Goal: Information Seeking & Learning: Learn about a topic

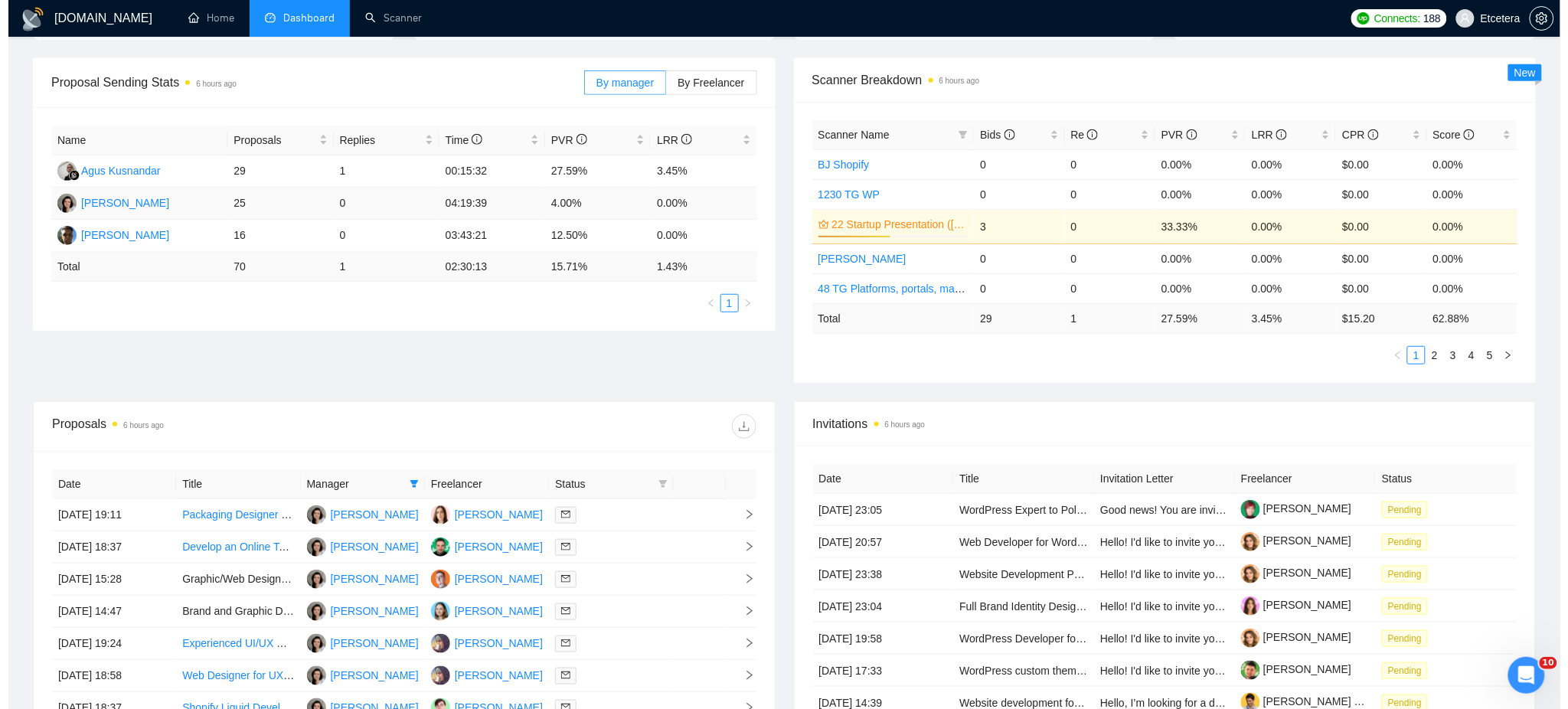
scroll to position [408, 0]
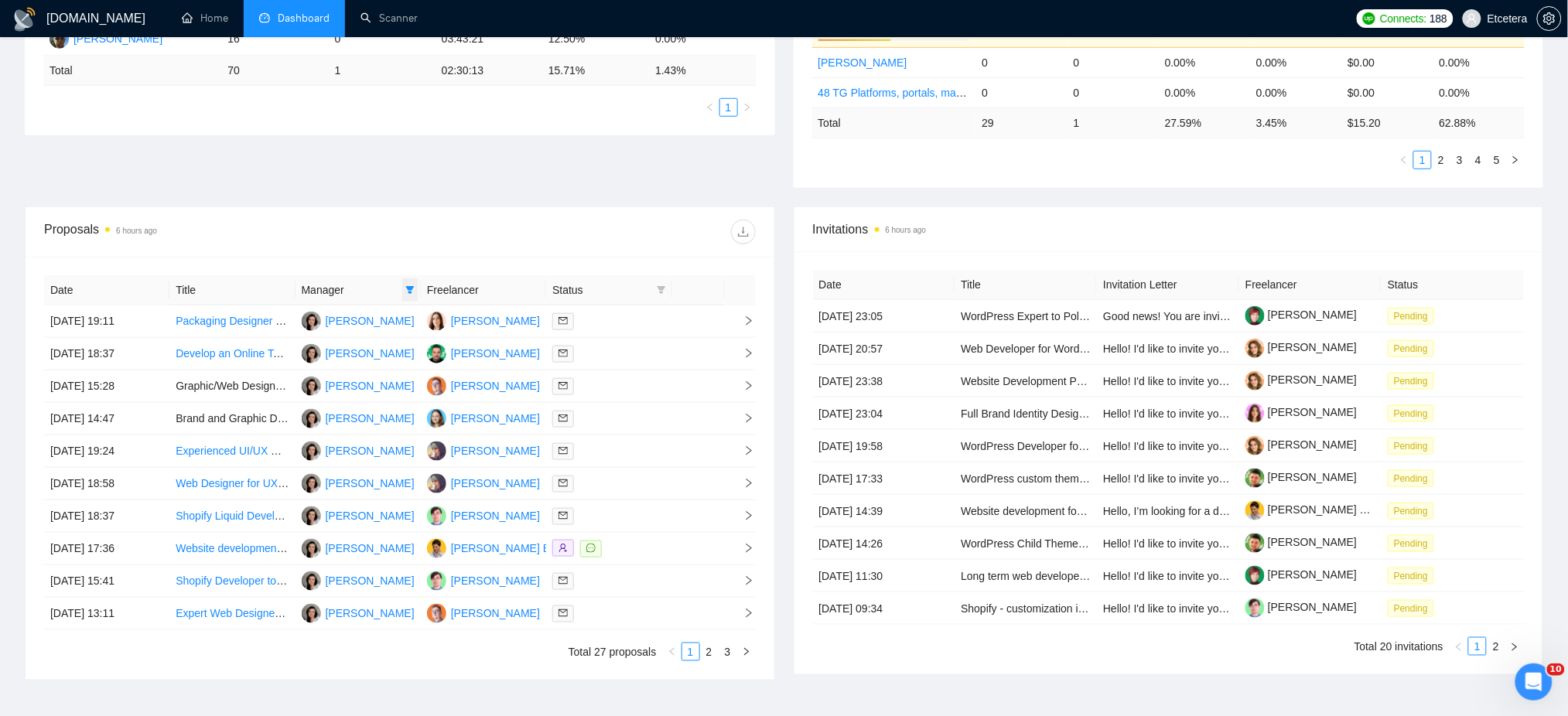
click at [409, 286] on icon "filter" at bounding box center [410, 290] width 9 height 8
click at [354, 340] on span "Anton Pivnyk" at bounding box center [358, 345] width 89 height 13
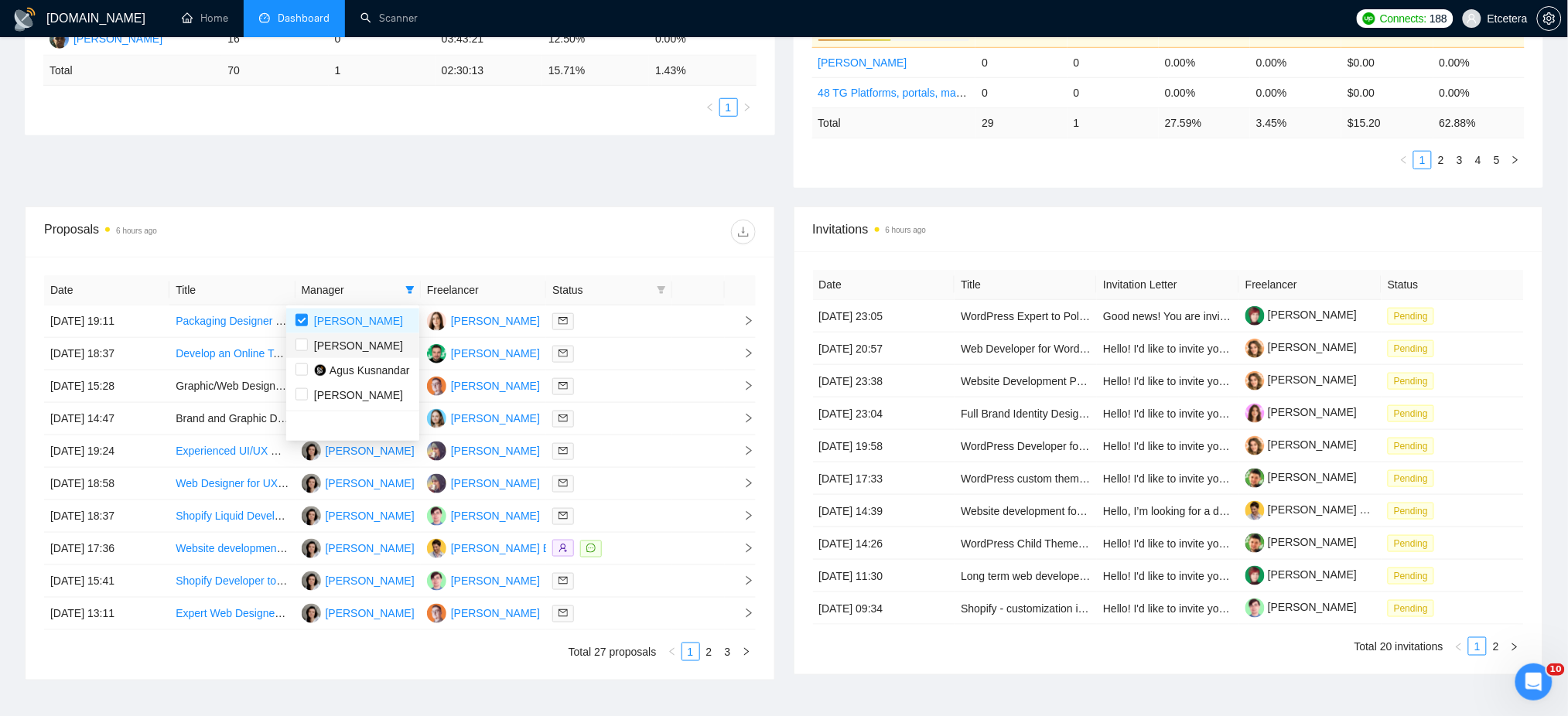
checkbox input "true"
click at [348, 322] on span "Tatyana Tymofieieva" at bounding box center [358, 320] width 89 height 13
checkbox input "false"
click at [439, 255] on div "Proposals 6 hours ago" at bounding box center [400, 231] width 711 height 50
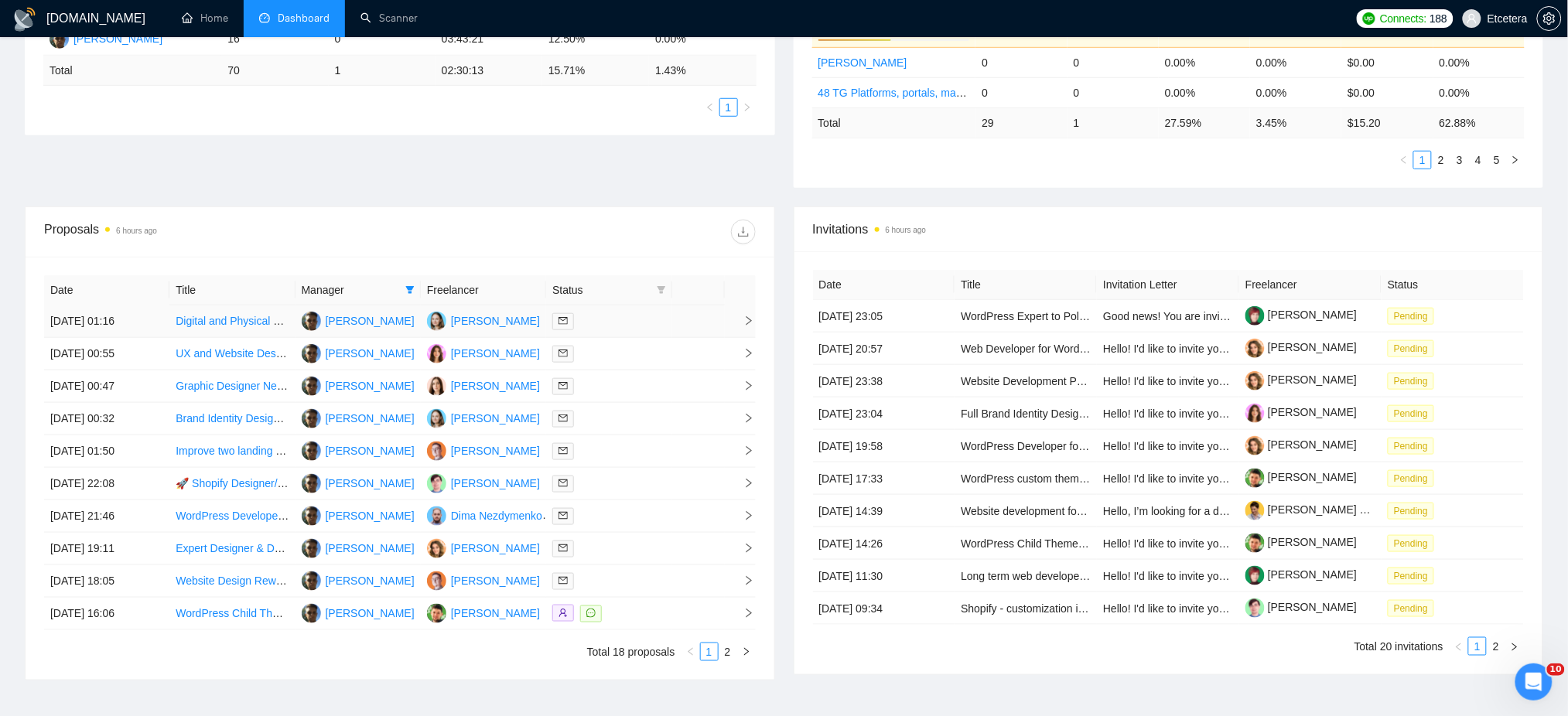
click at [617, 324] on div at bounding box center [608, 321] width 113 height 18
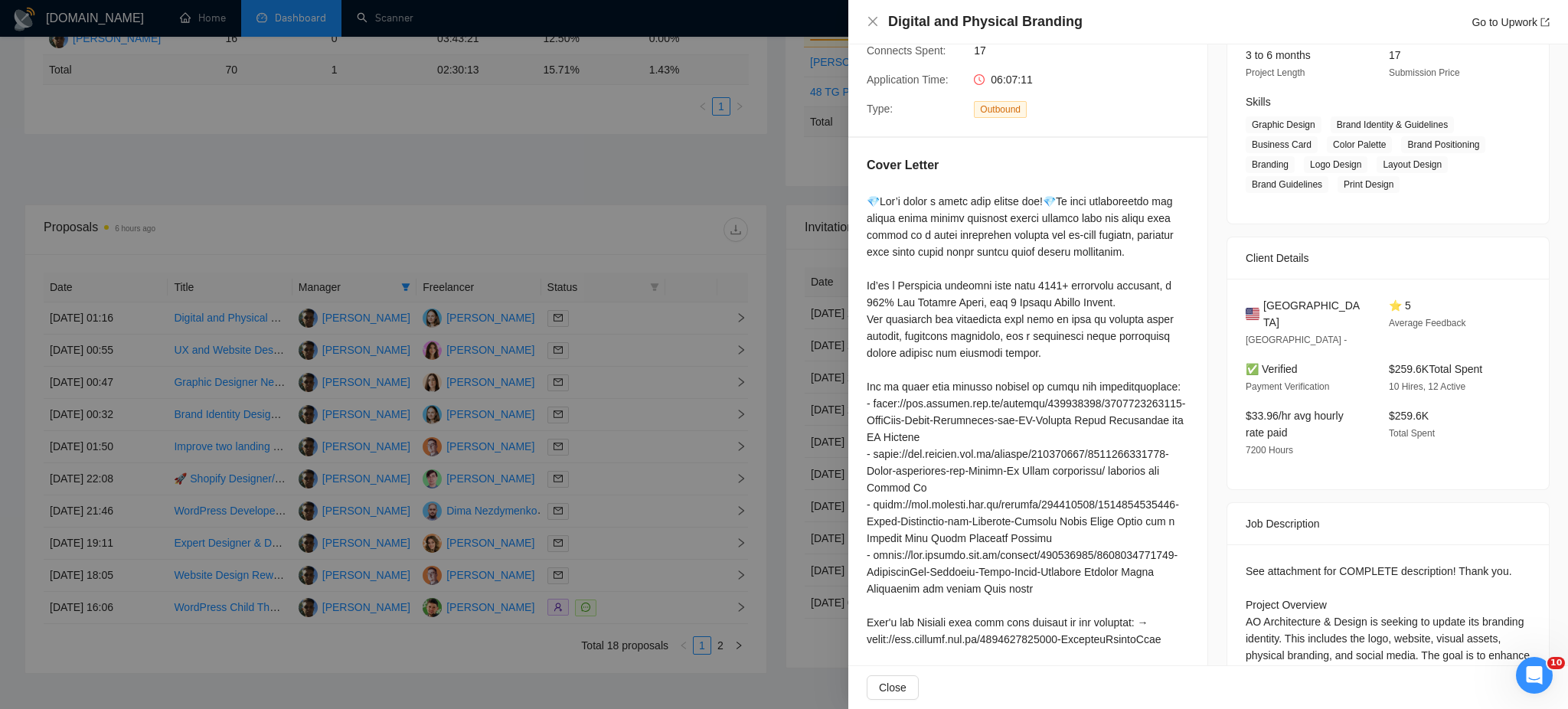
scroll to position [361, 0]
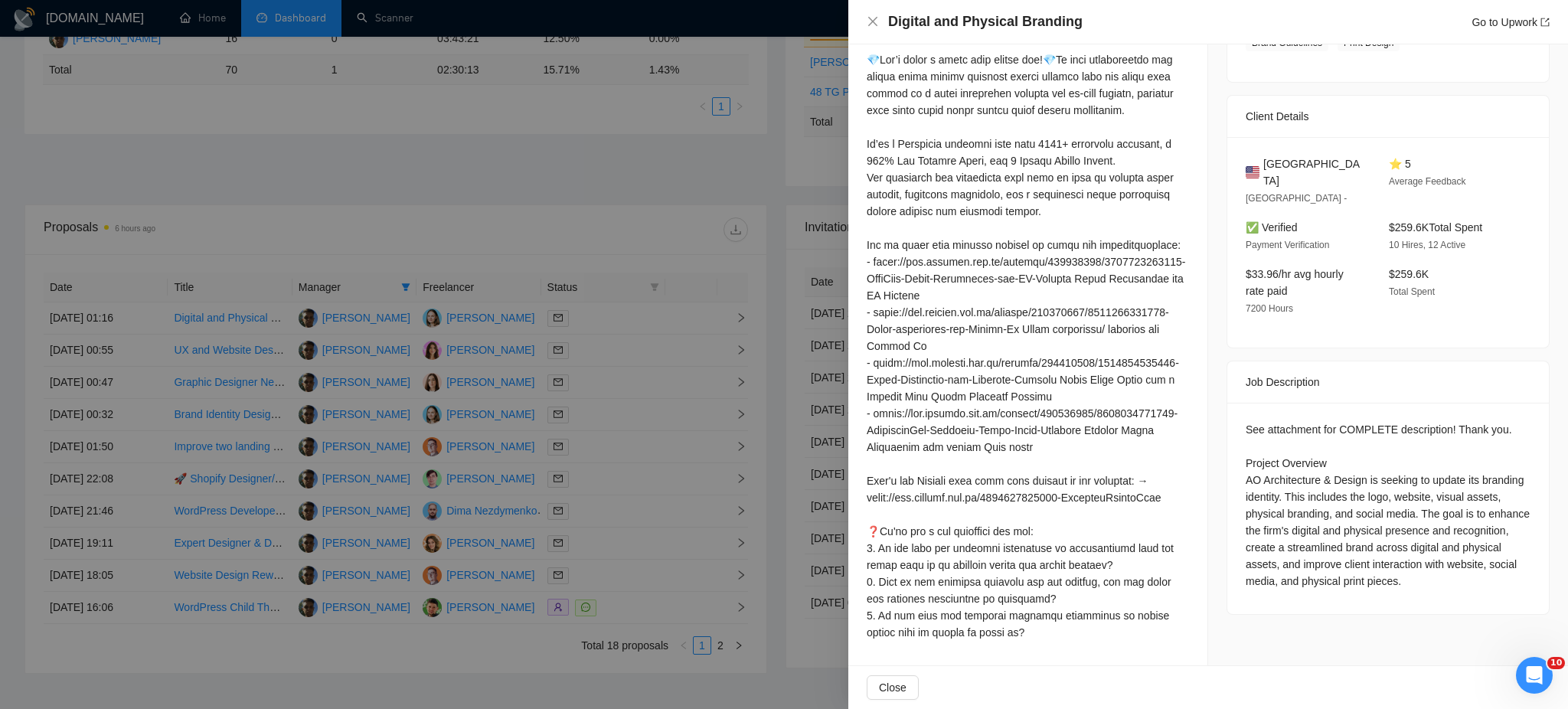
click at [621, 351] on div at bounding box center [784, 354] width 1568 height 709
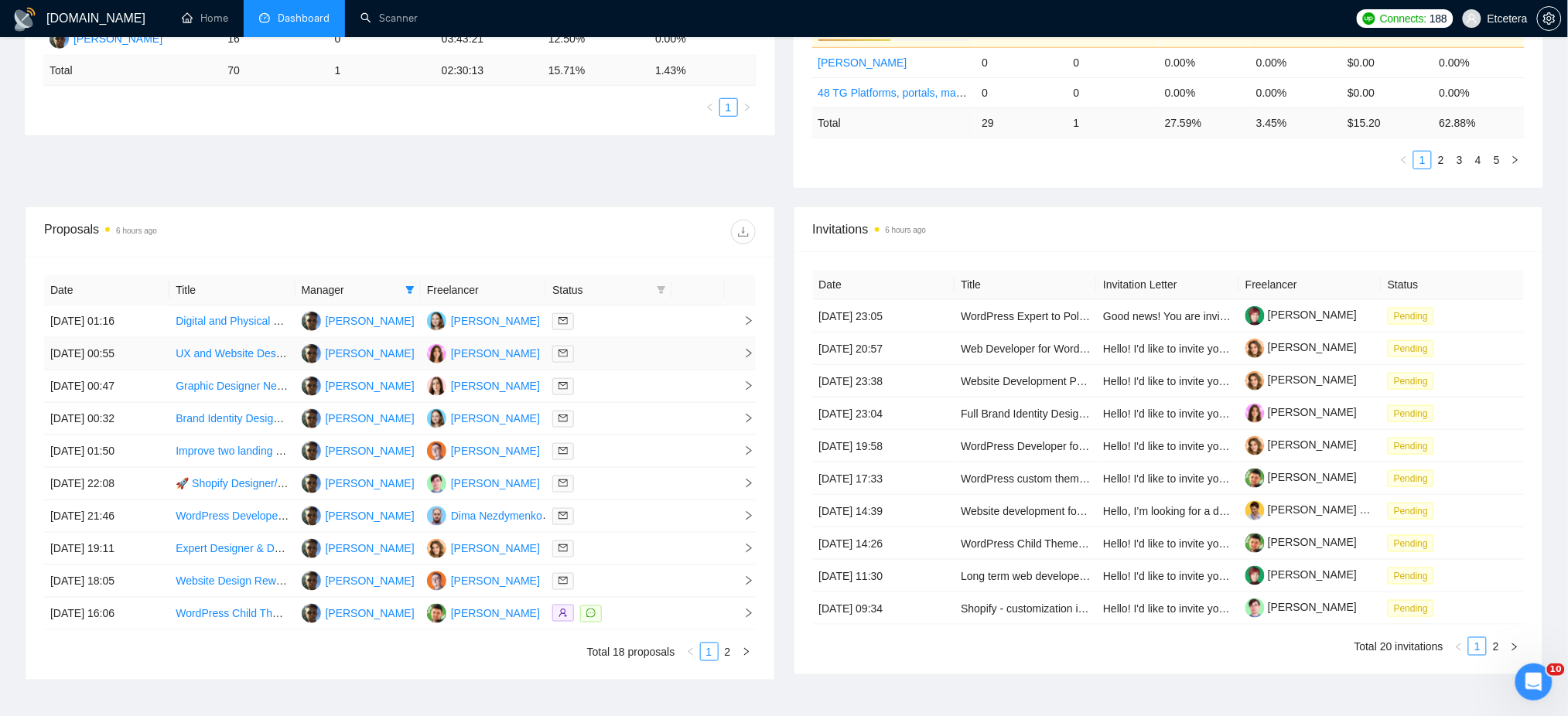
click at [627, 355] on div at bounding box center [608, 354] width 113 height 18
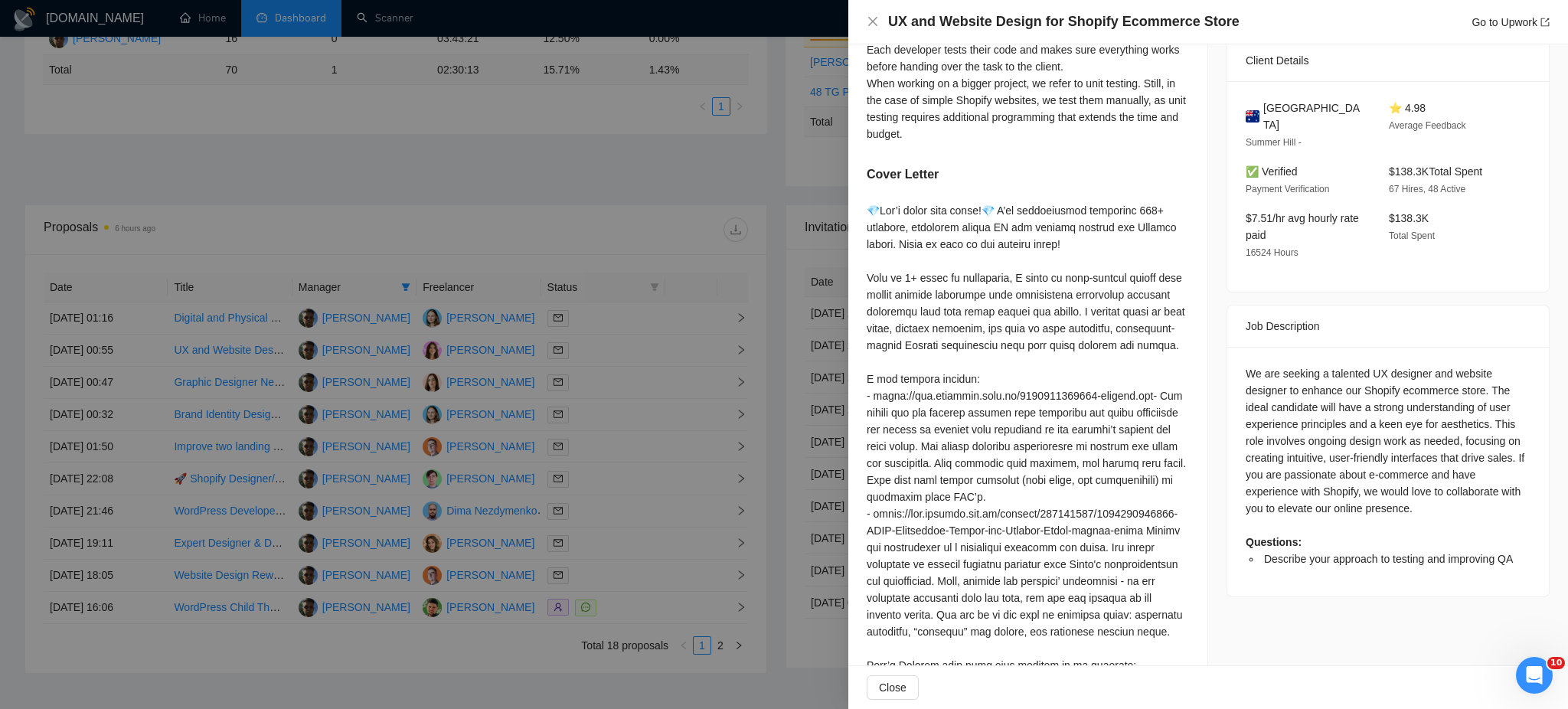
click at [596, 376] on div at bounding box center [784, 354] width 1568 height 709
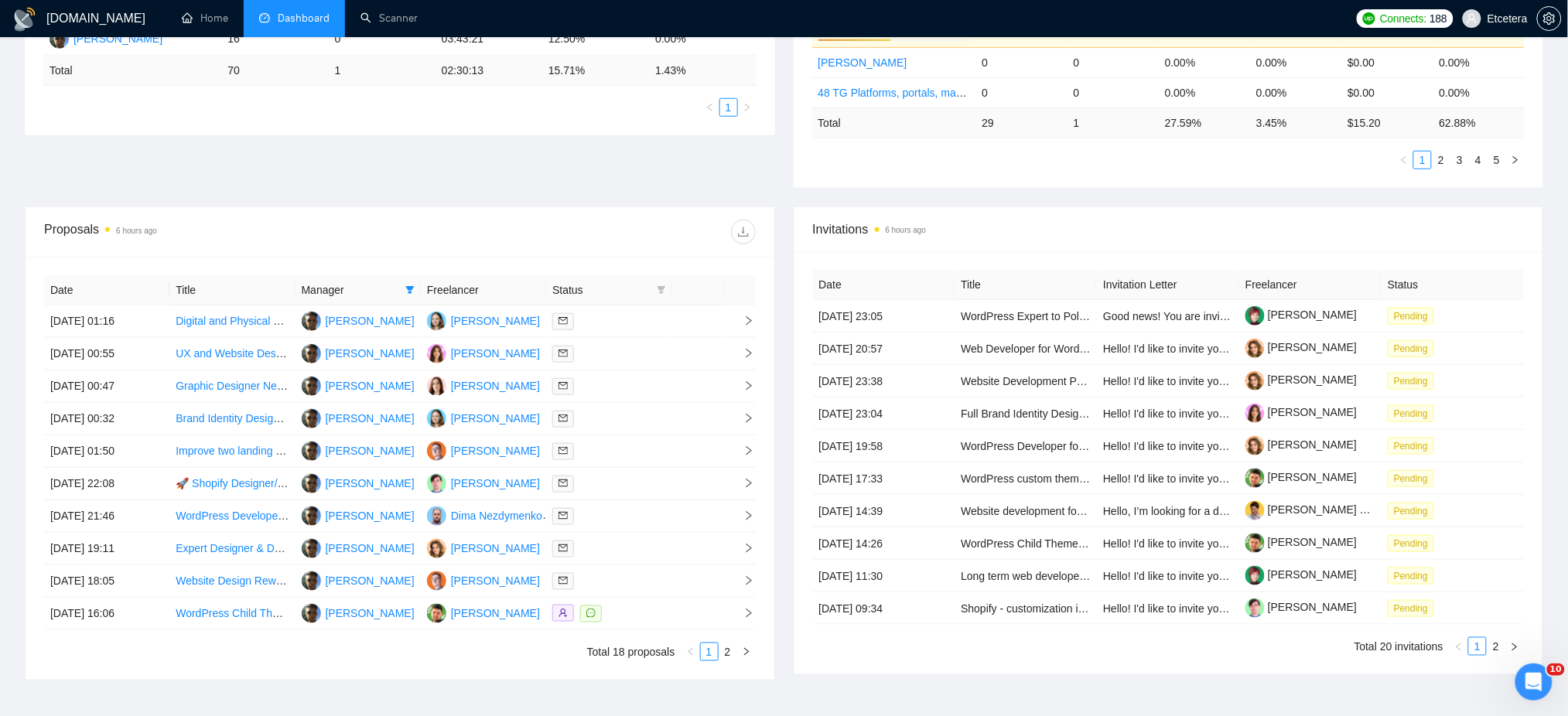
click at [602, 380] on div at bounding box center [608, 386] width 113 height 18
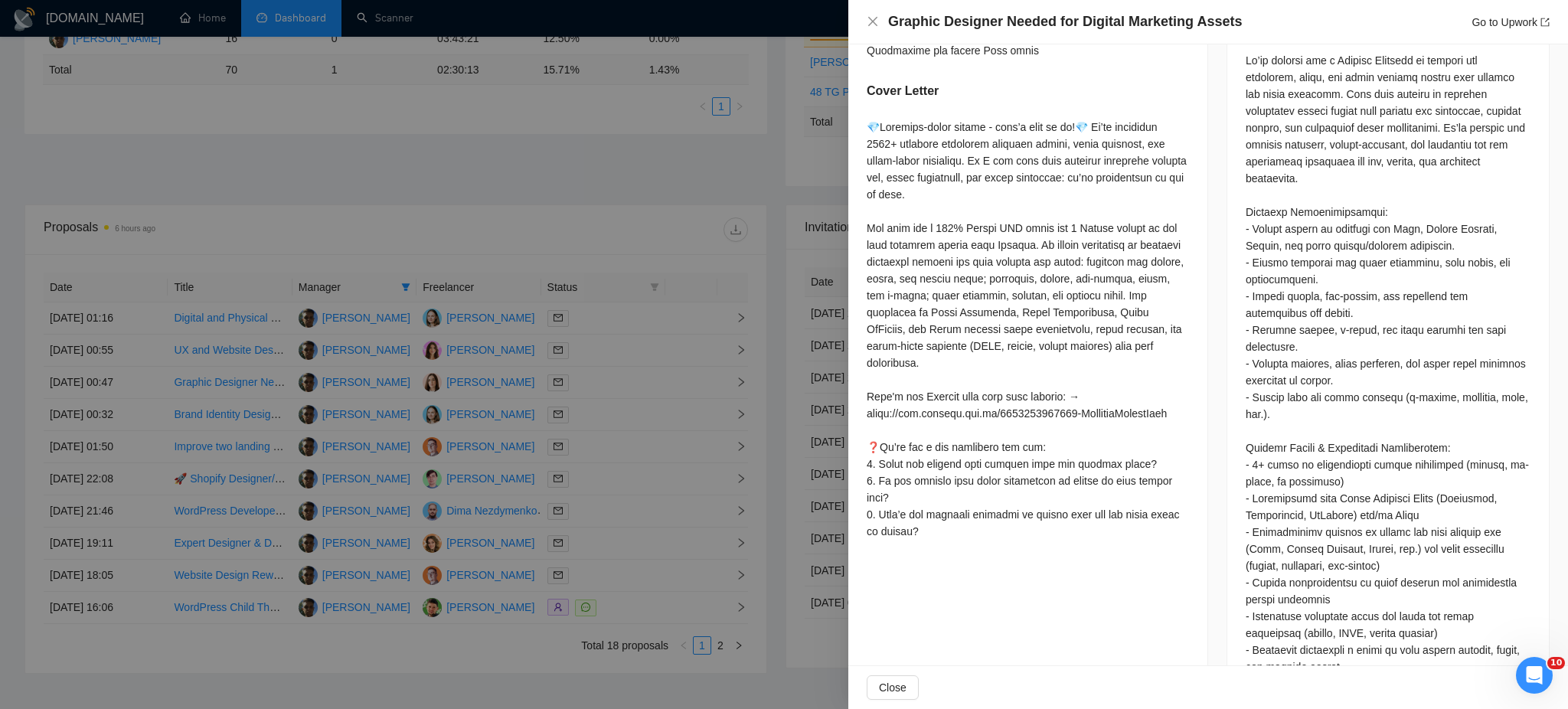
scroll to position [306, 0]
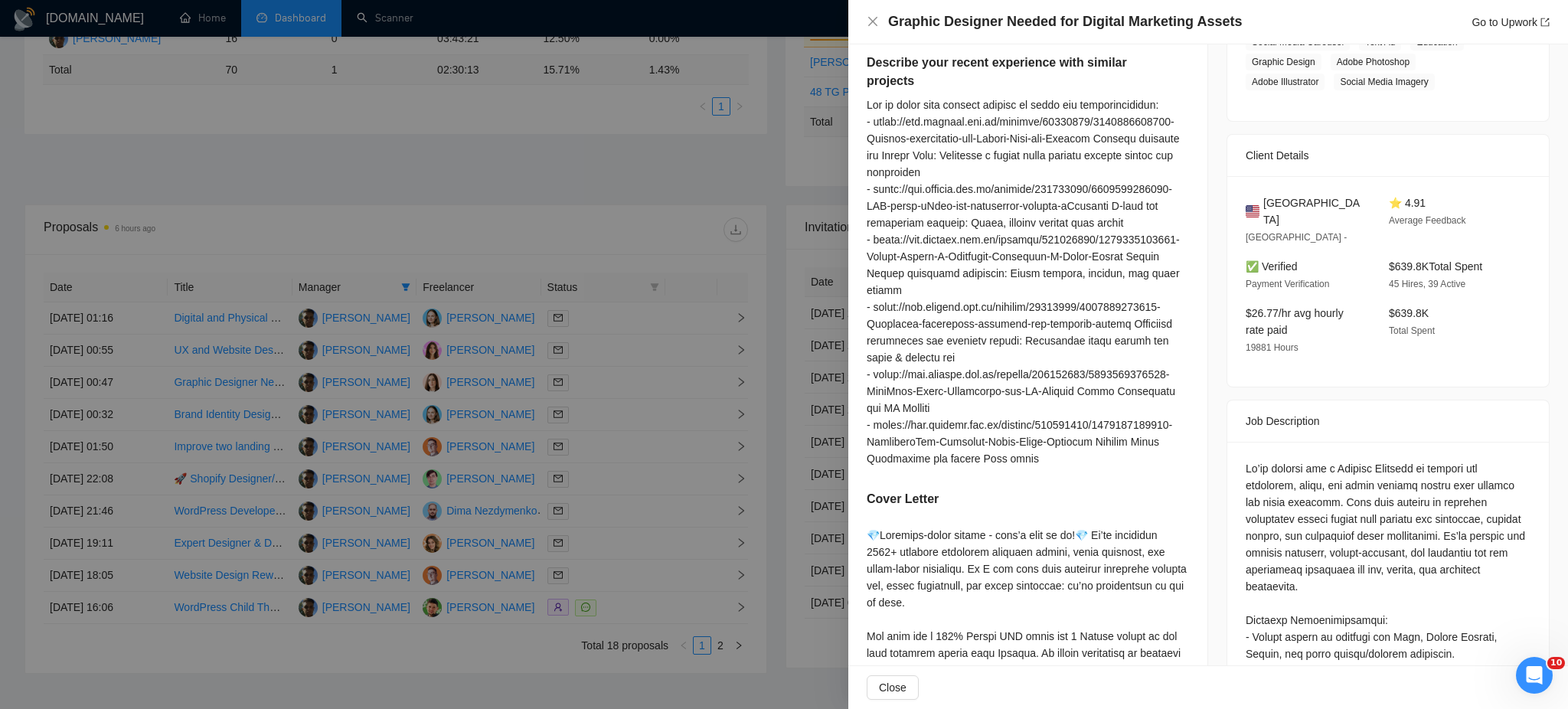
click at [622, 411] on div at bounding box center [784, 354] width 1568 height 709
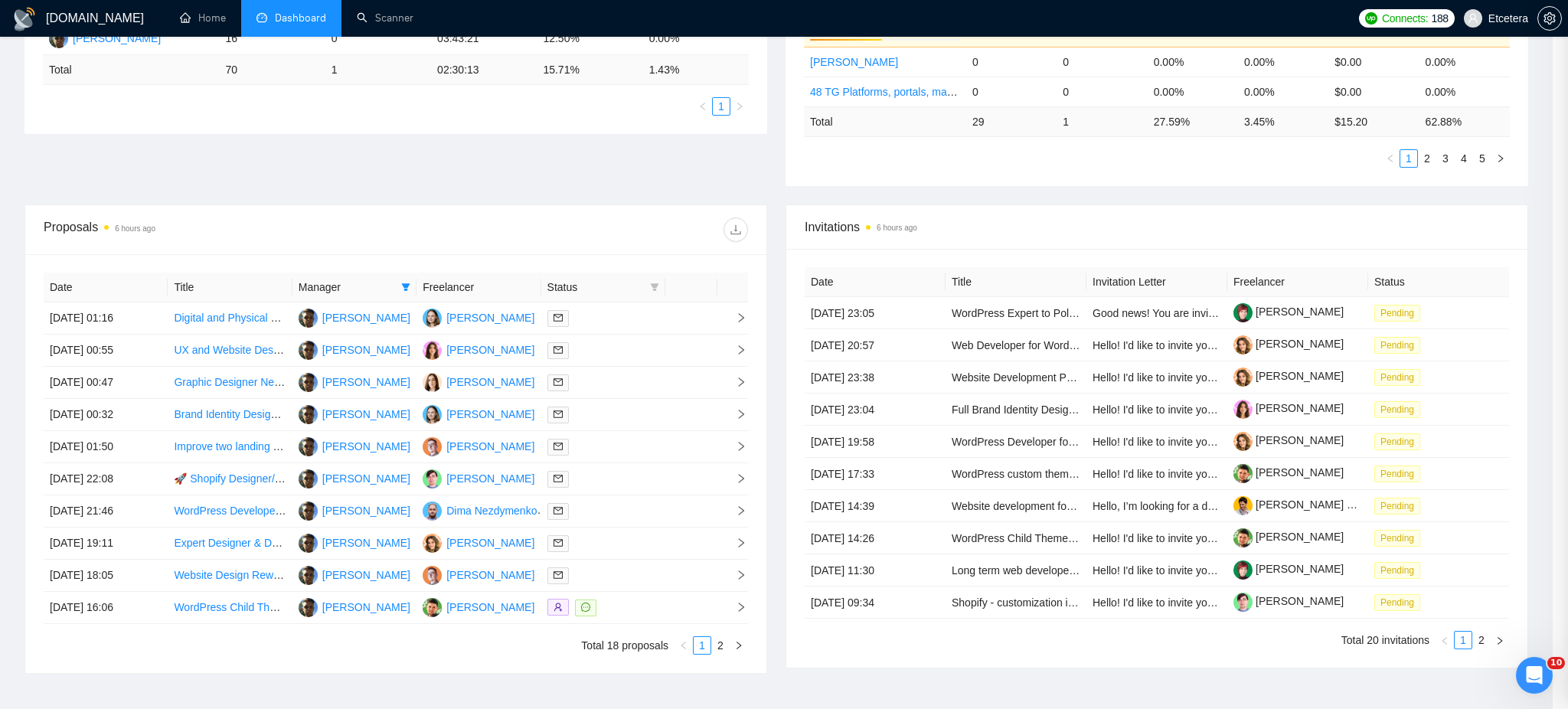
click at [617, 412] on div at bounding box center [784, 354] width 1568 height 709
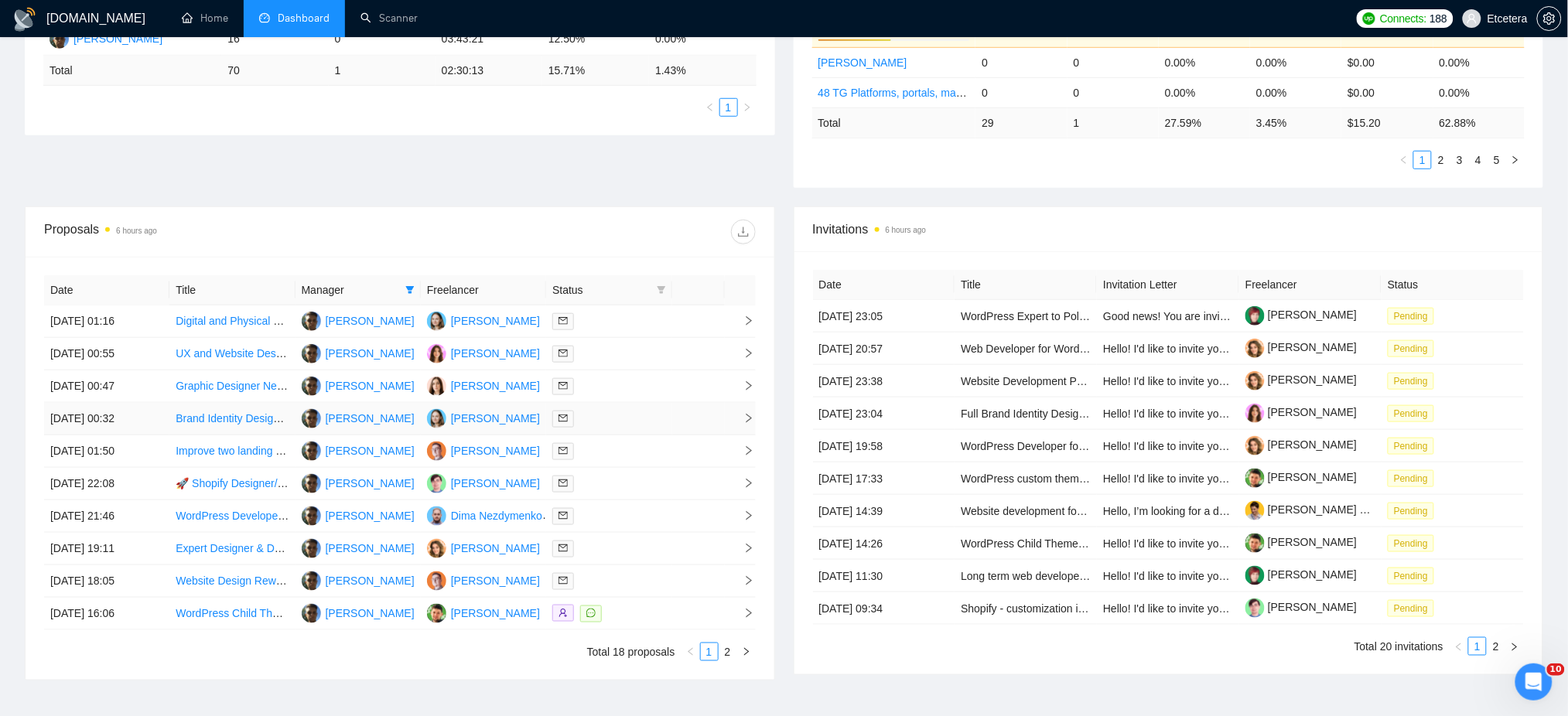
click at [633, 424] on div at bounding box center [608, 418] width 113 height 18
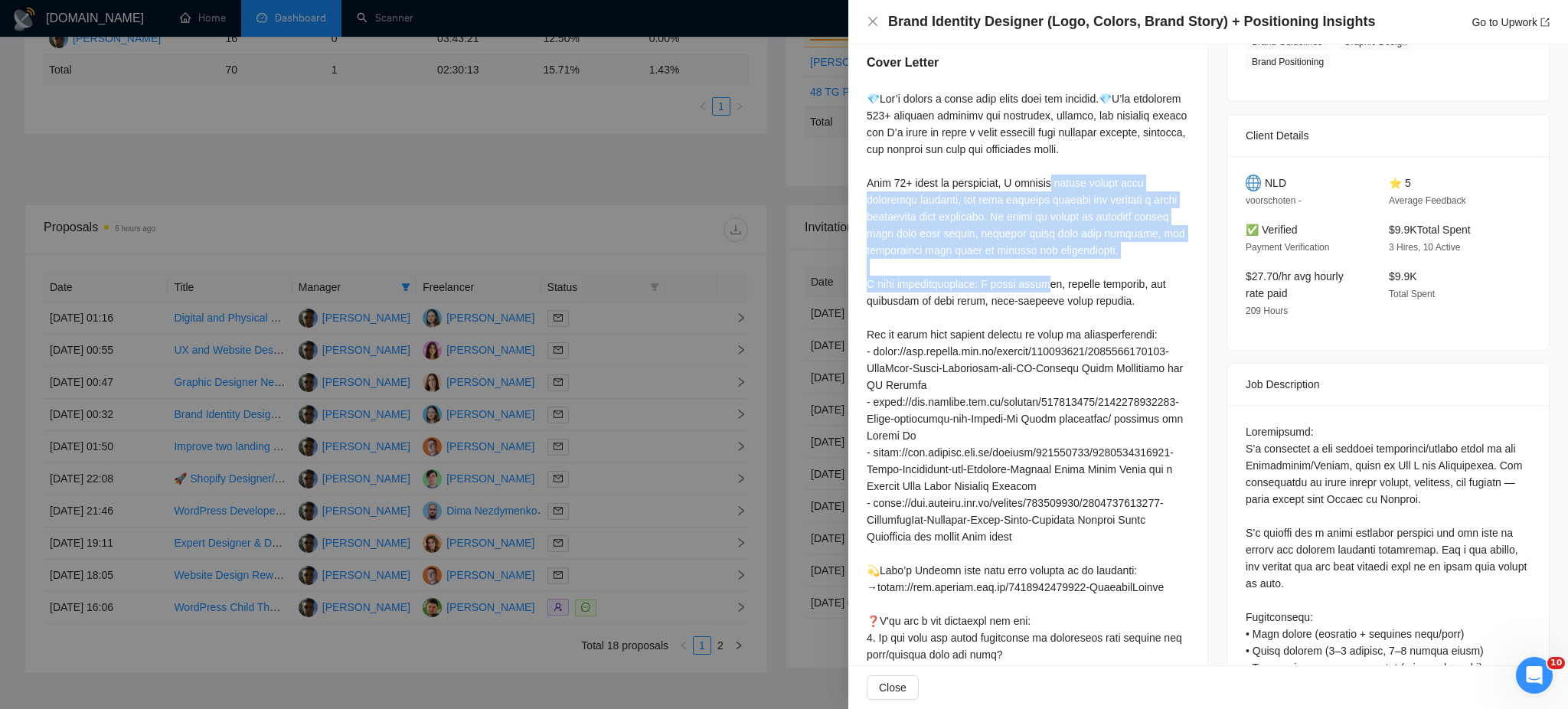
drag, startPoint x: 1126, startPoint y: 274, endPoint x: 866, endPoint y: 200, distance: 270.3
click at [866, 200] on div at bounding box center [1028, 393] width 322 height 606
copy div "esign skills with strategic thinking, not just creating visuals but building a …"
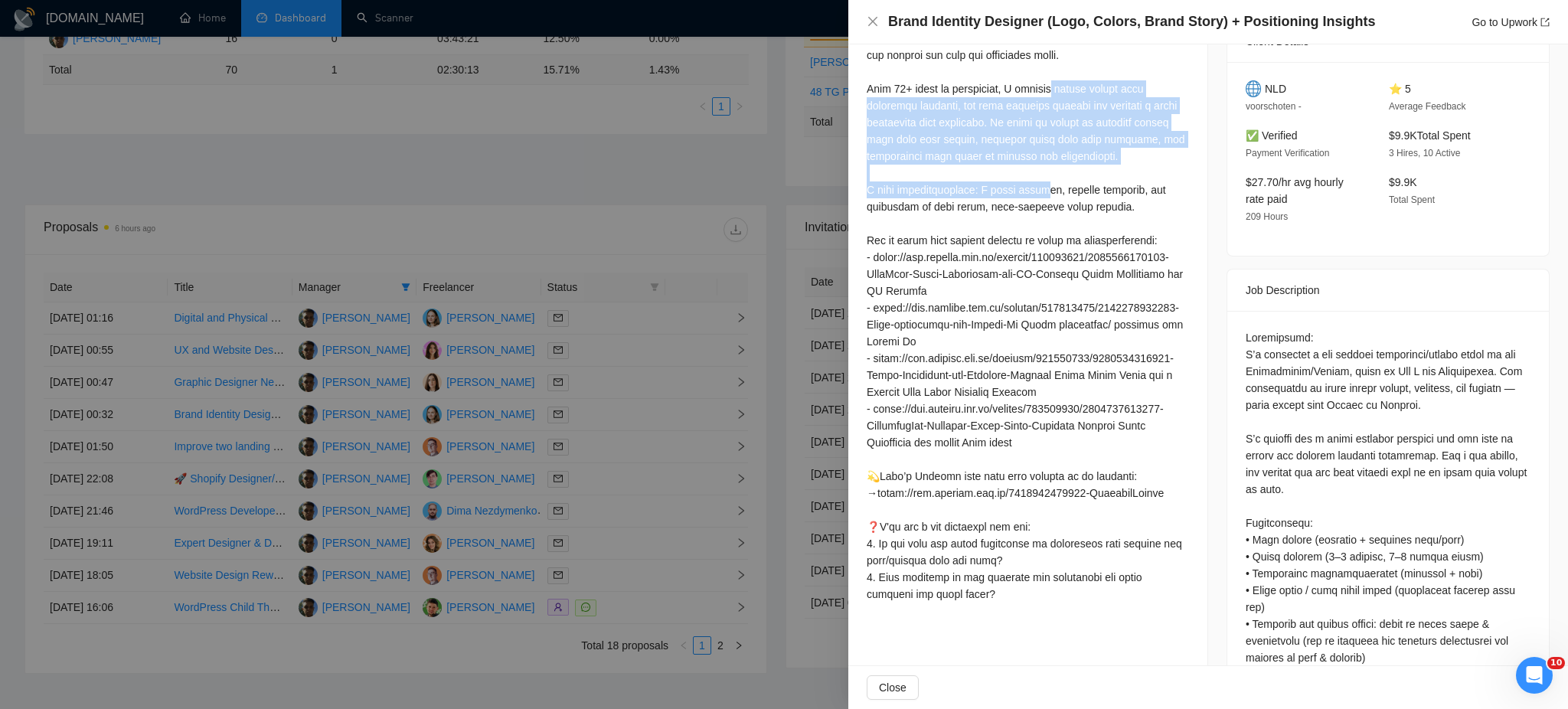
scroll to position [510, 0]
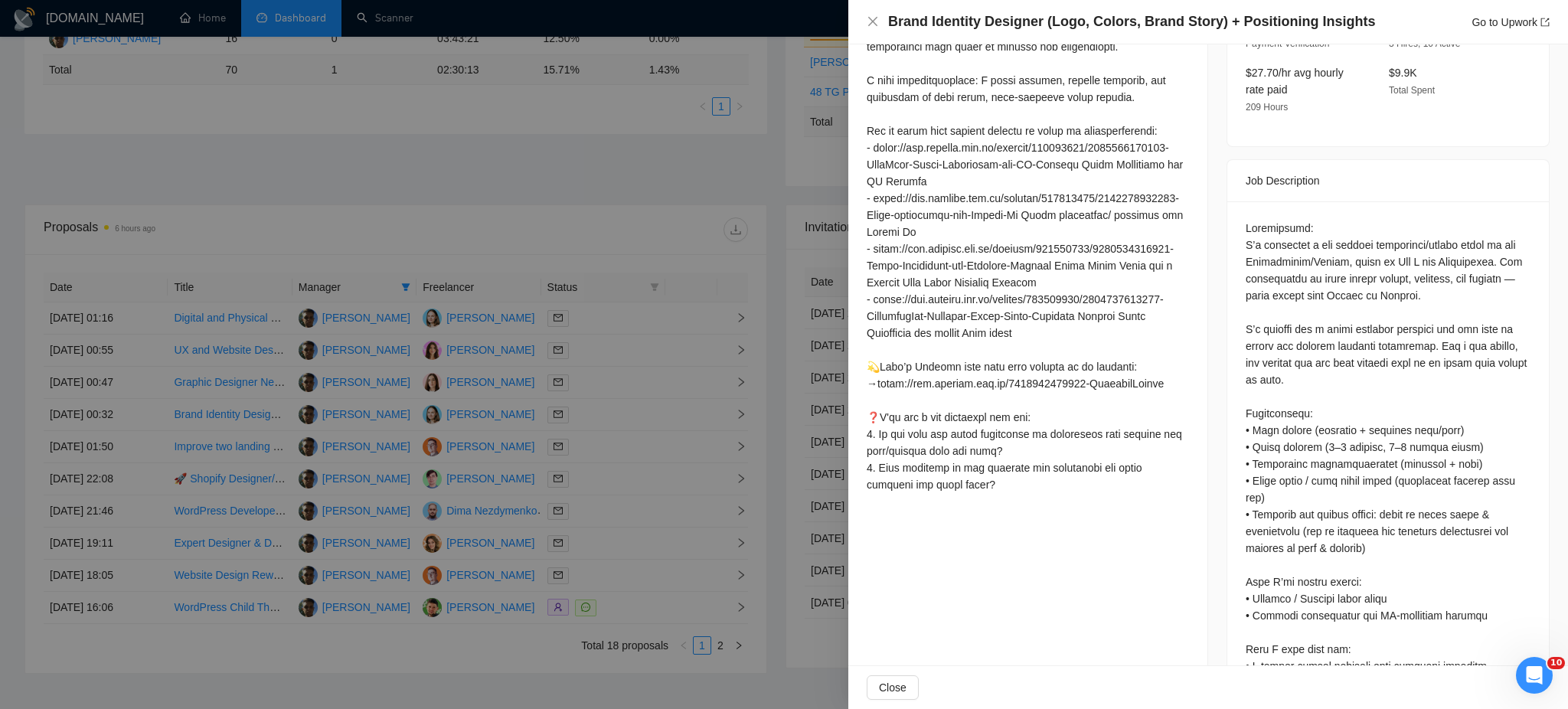
click at [612, 445] on div at bounding box center [784, 354] width 1568 height 709
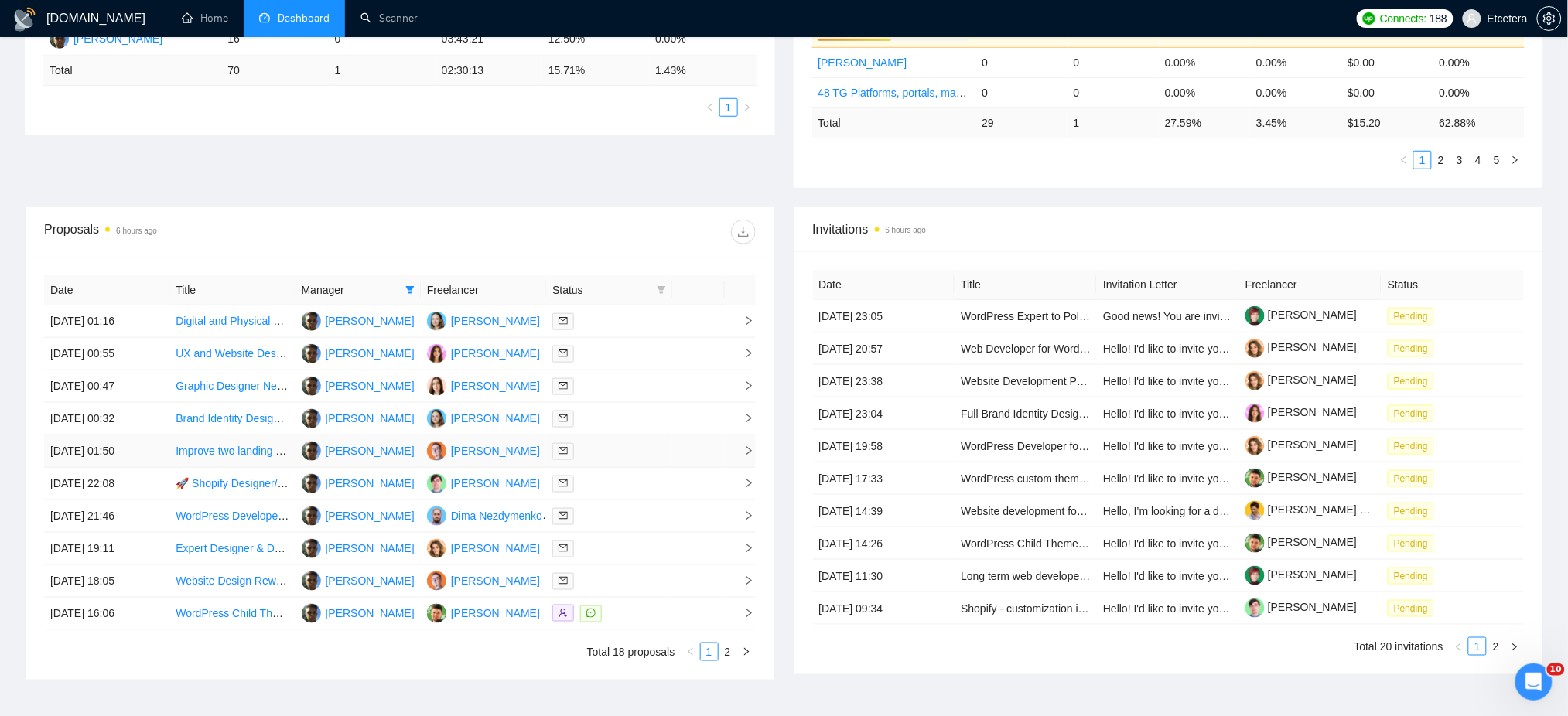
click at [619, 450] on div at bounding box center [608, 451] width 113 height 18
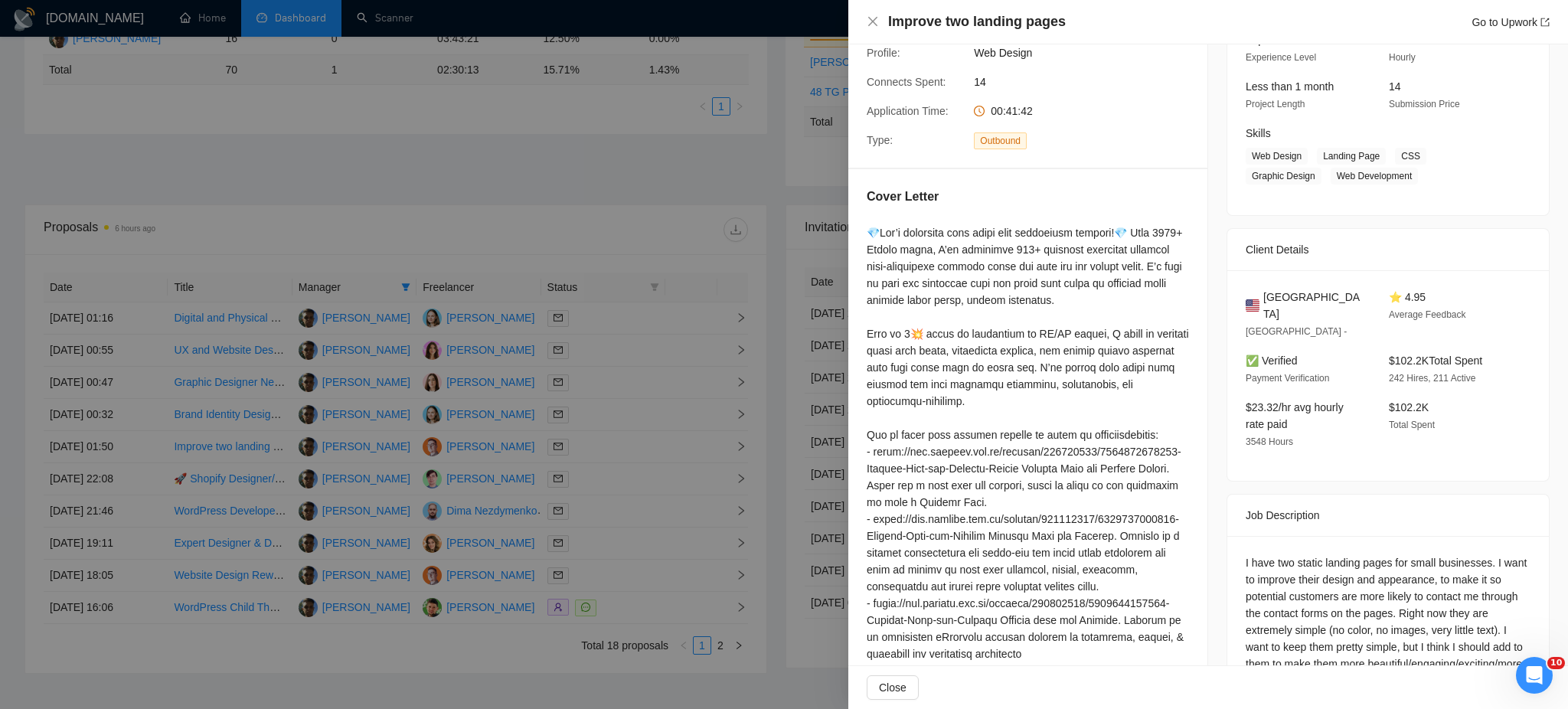
scroll to position [209, 0]
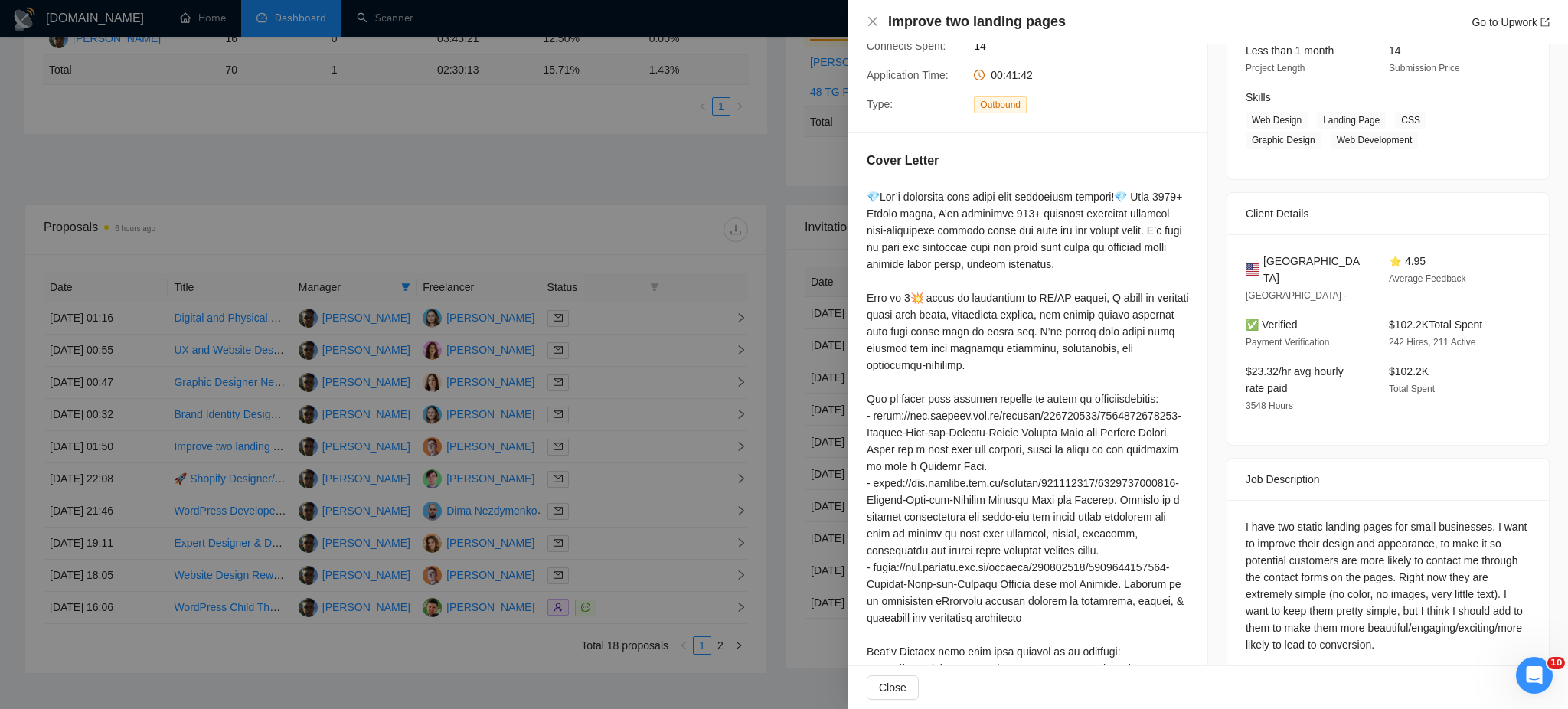
click at [623, 484] on div at bounding box center [784, 354] width 1568 height 709
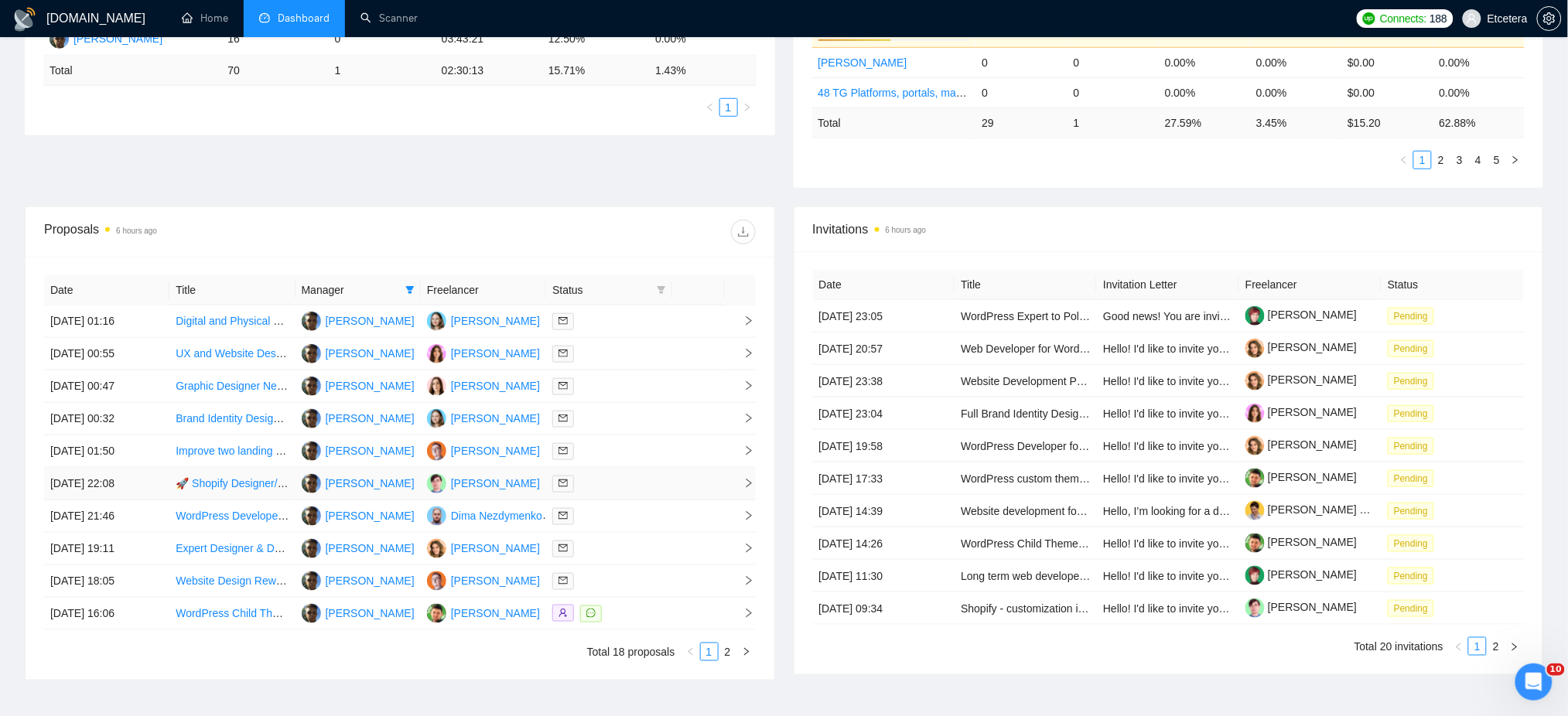
click at [629, 489] on div at bounding box center [608, 484] width 113 height 18
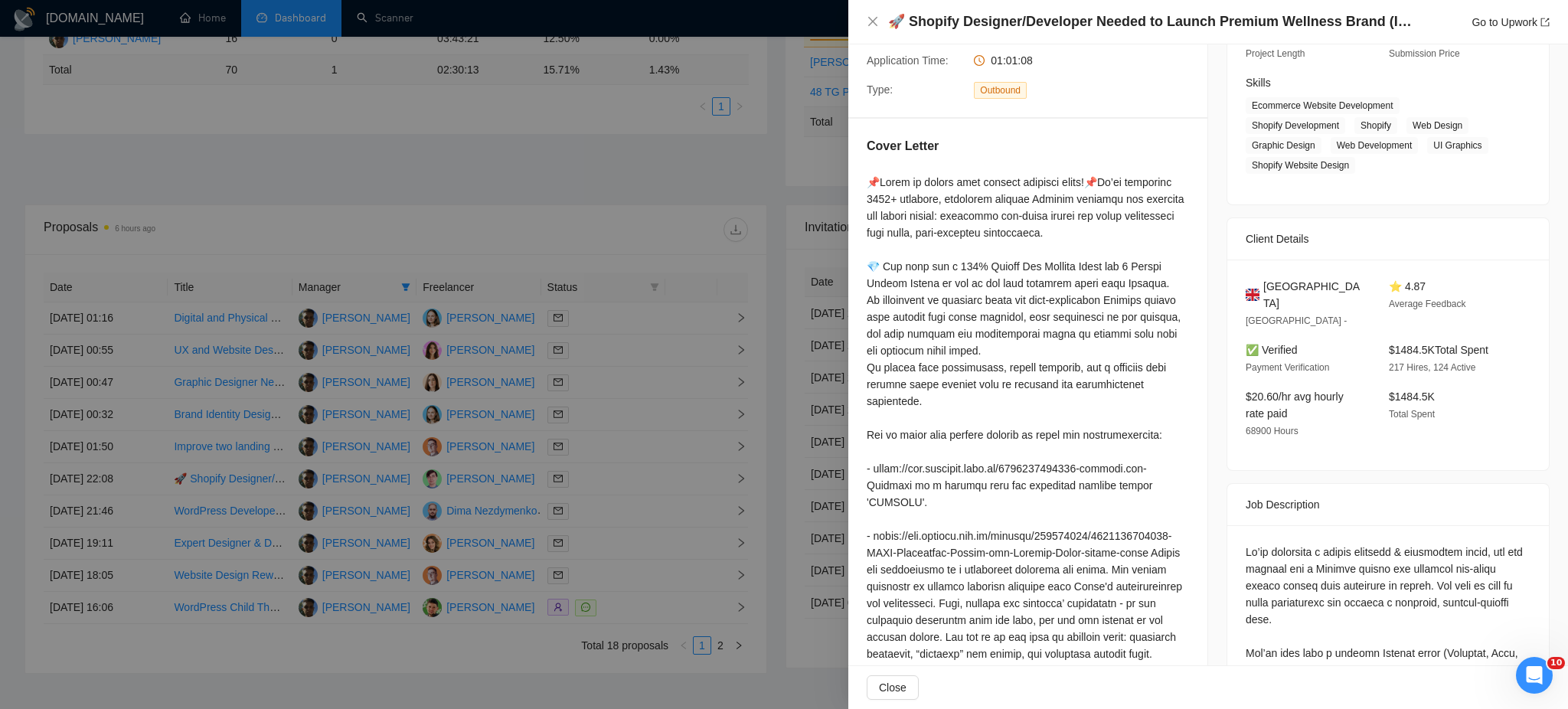
scroll to position [106, 0]
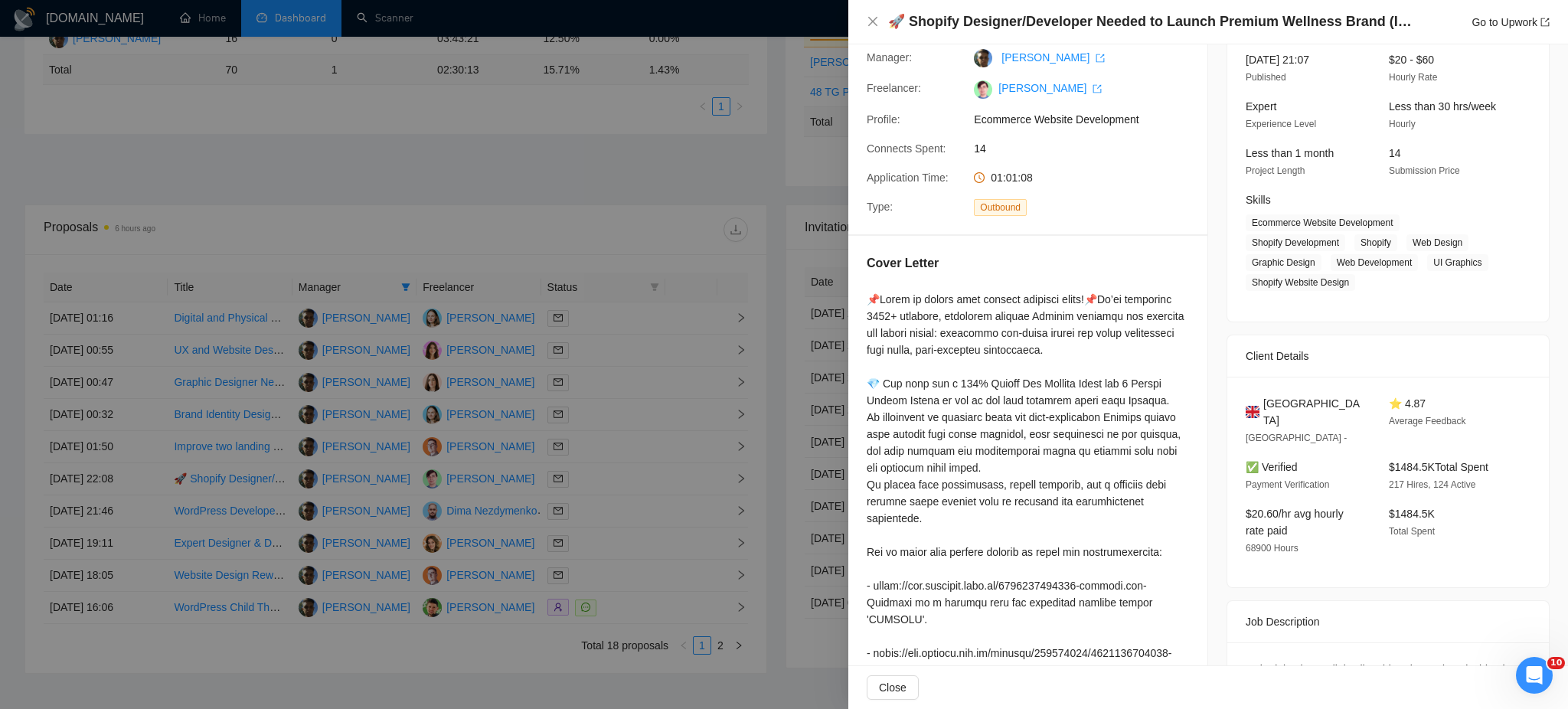
click at [590, 452] on div at bounding box center [784, 354] width 1568 height 709
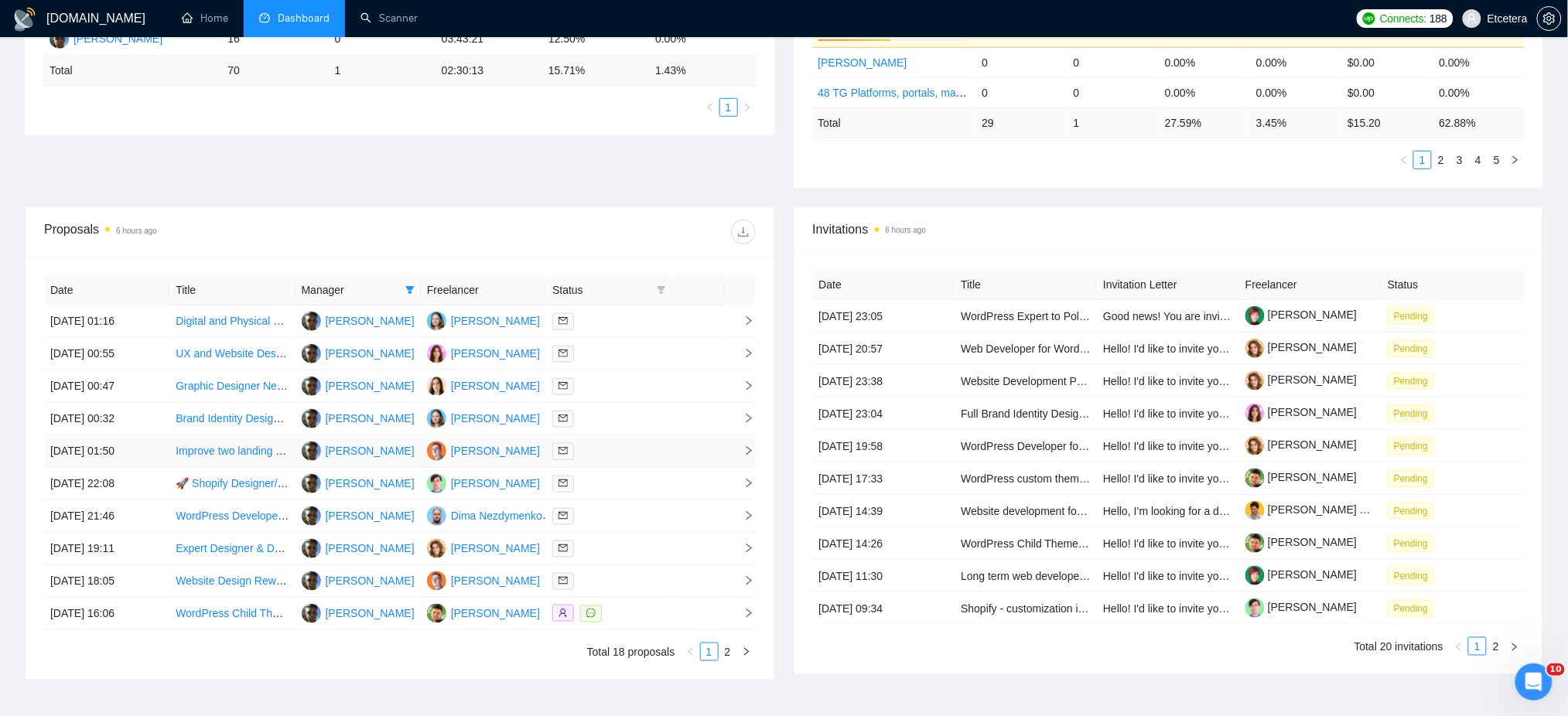
click at [600, 456] on div at bounding box center [608, 451] width 113 height 18
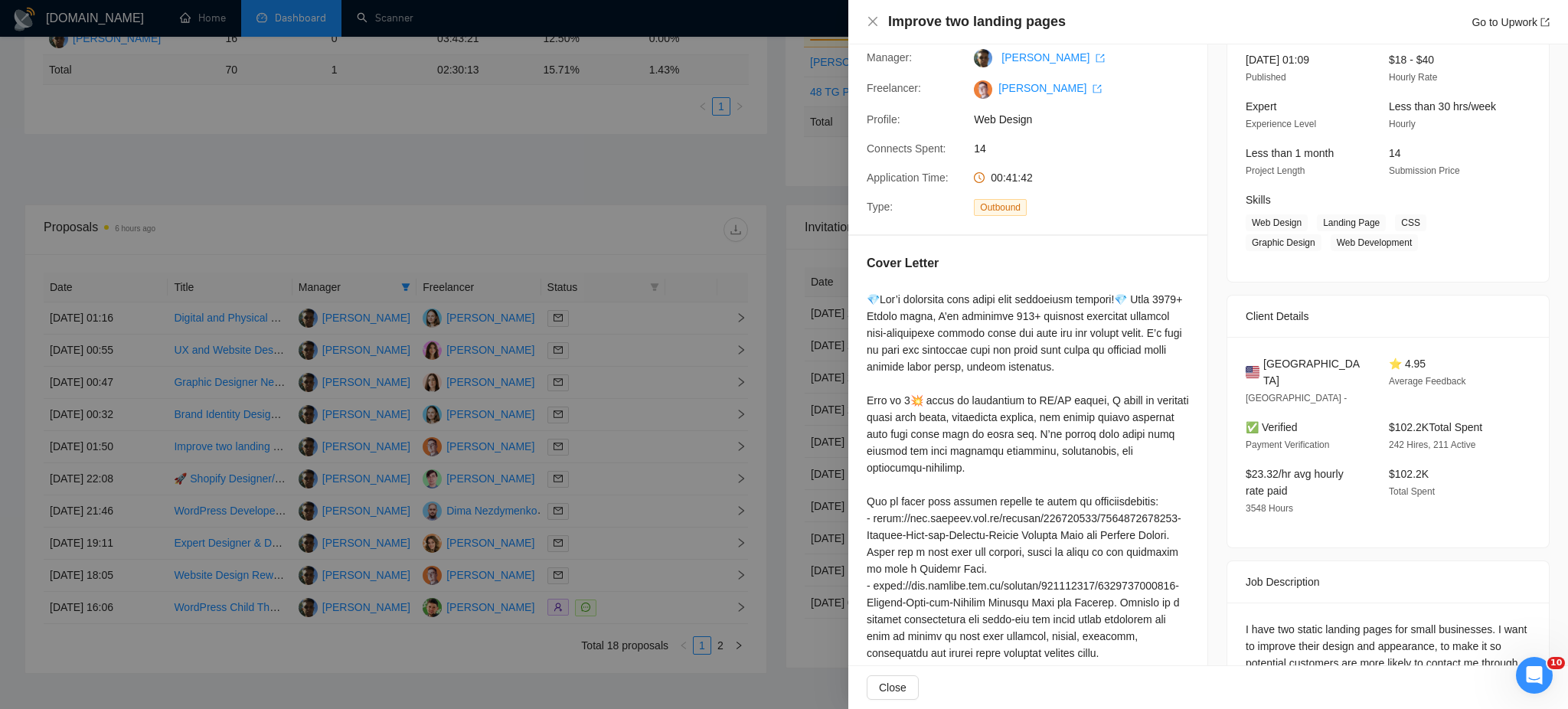
click at [598, 476] on div at bounding box center [784, 354] width 1568 height 709
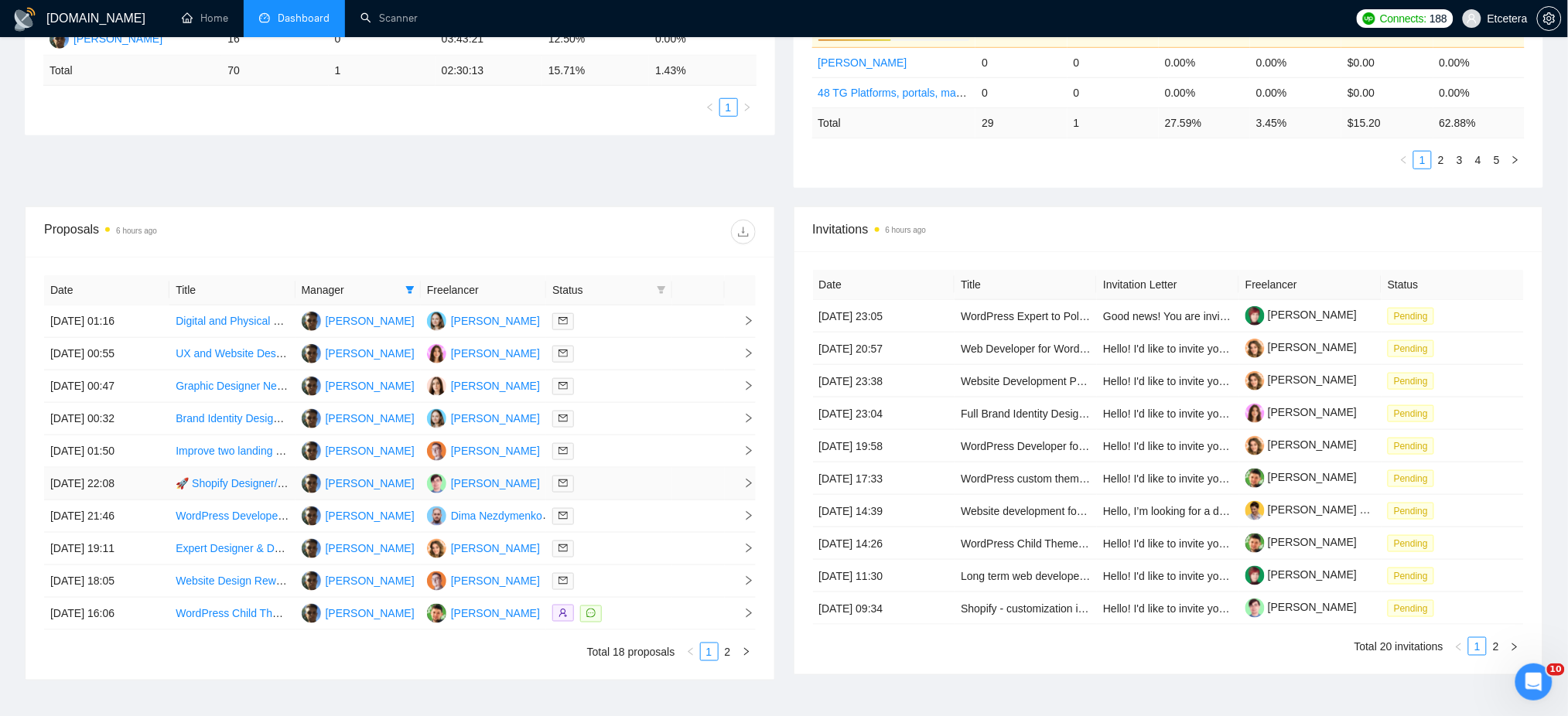
click at [602, 483] on div at bounding box center [608, 484] width 113 height 18
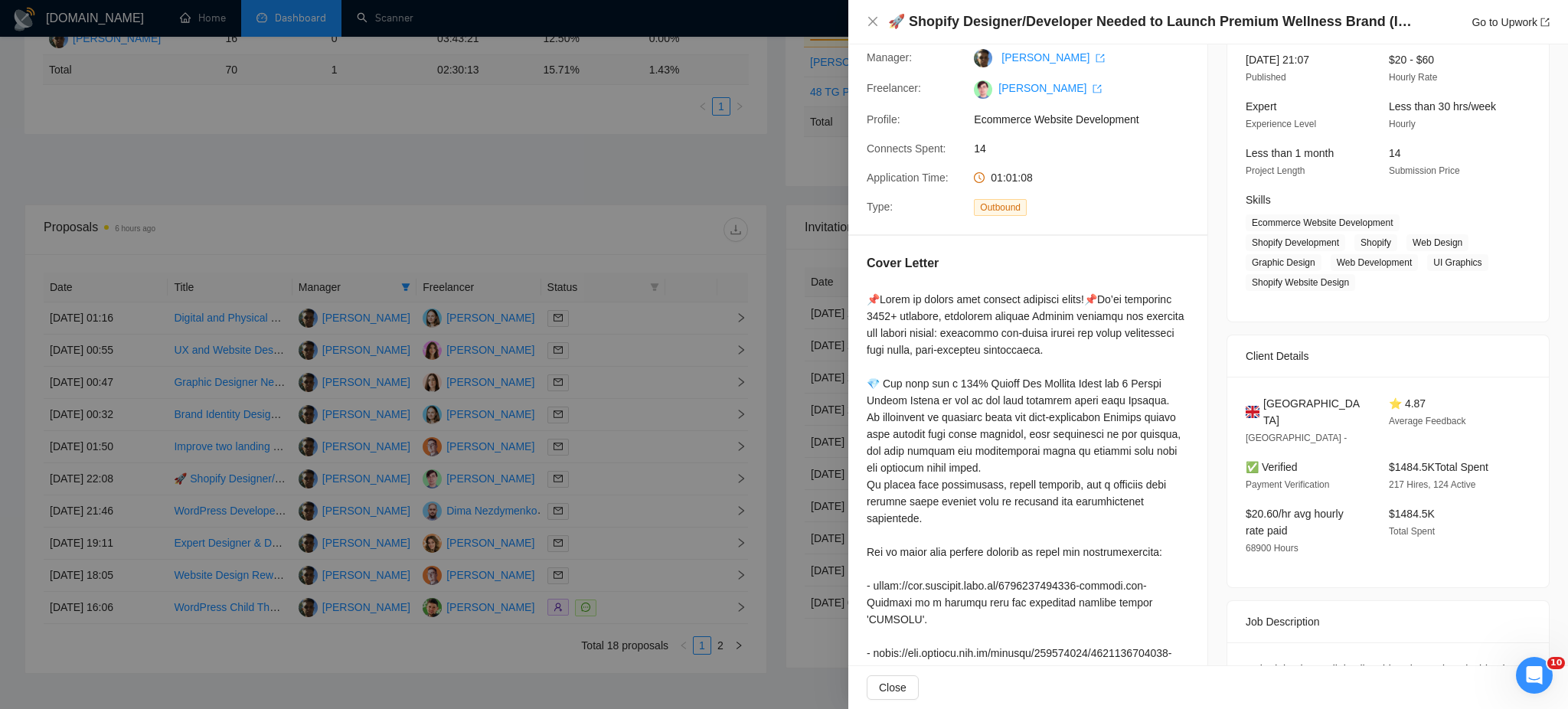
click at [619, 511] on div at bounding box center [784, 354] width 1568 height 709
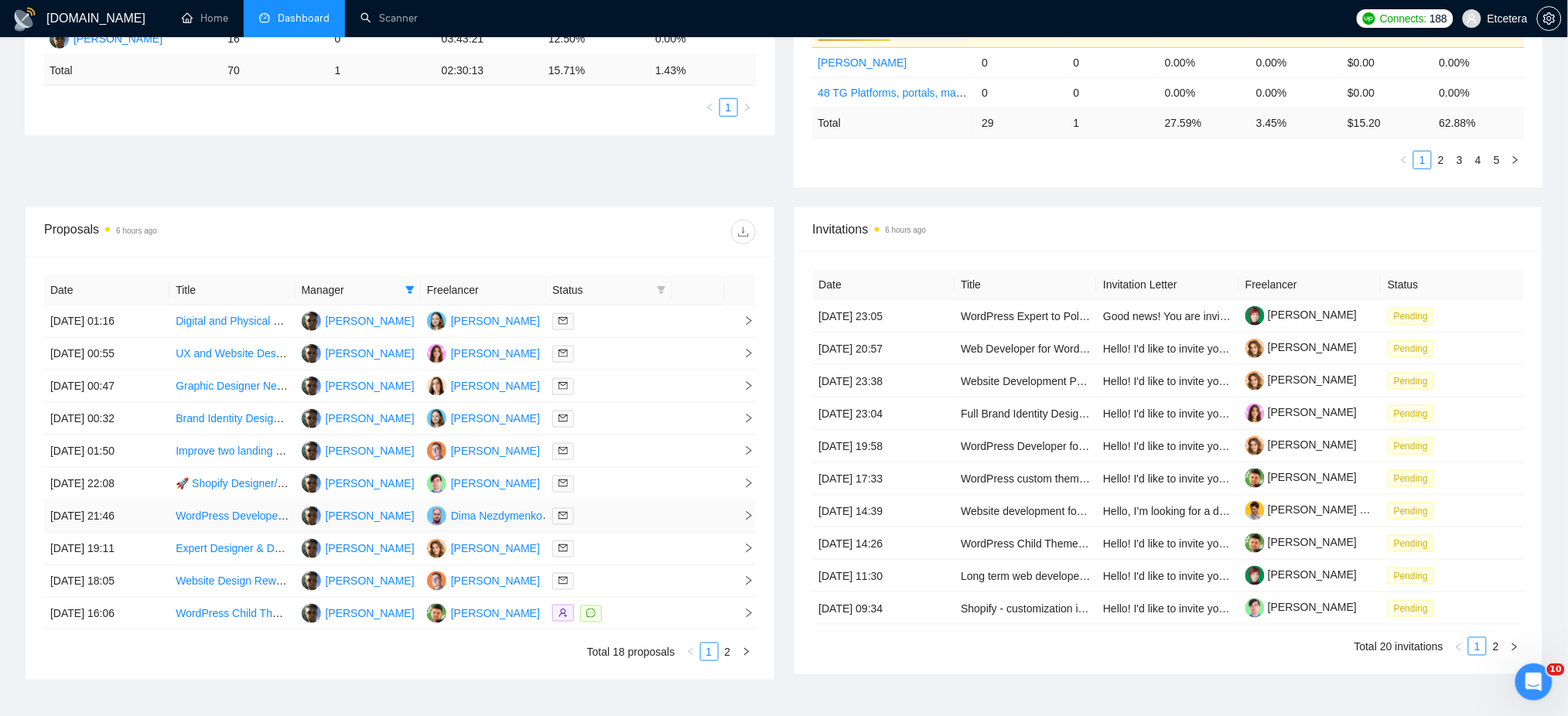
click at [625, 516] on div at bounding box center [608, 516] width 113 height 18
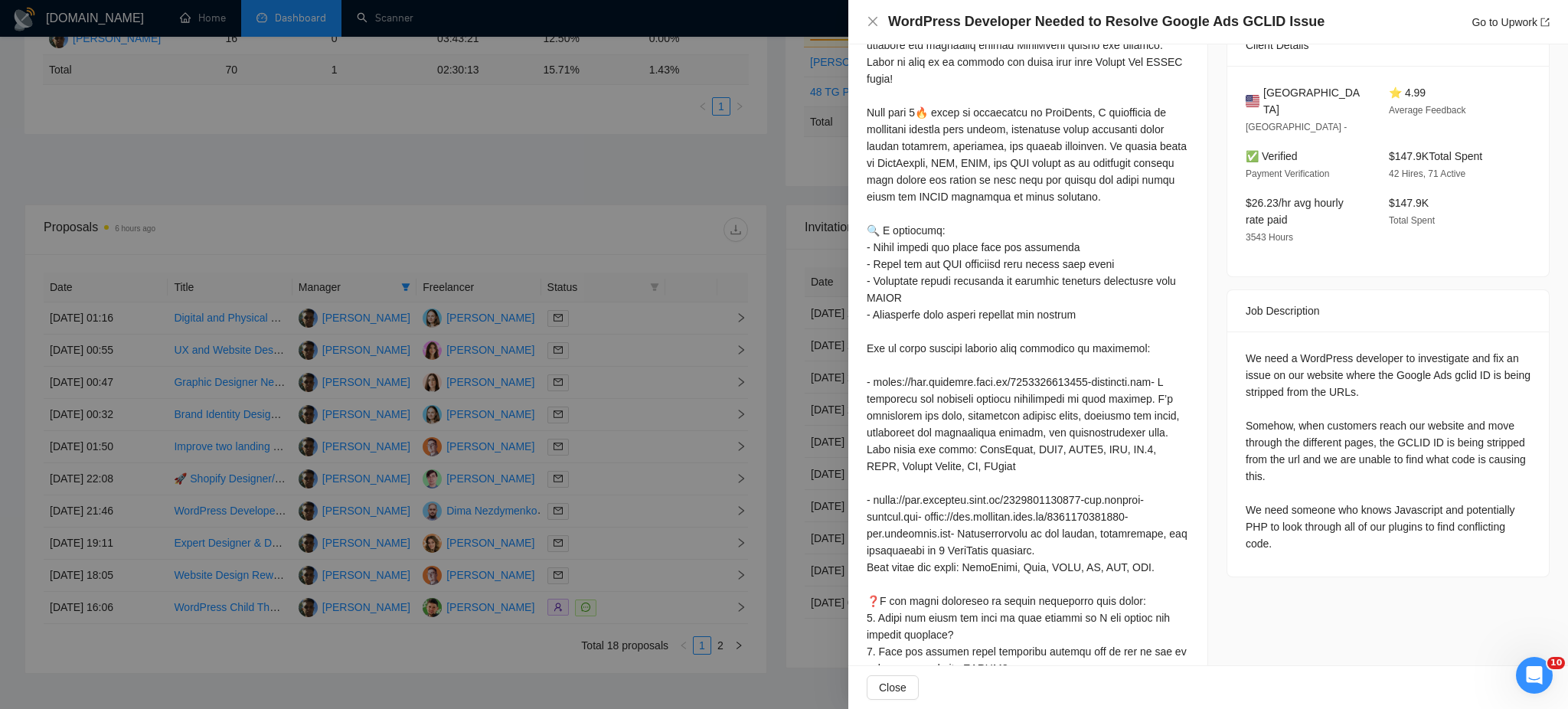
scroll to position [463, 0]
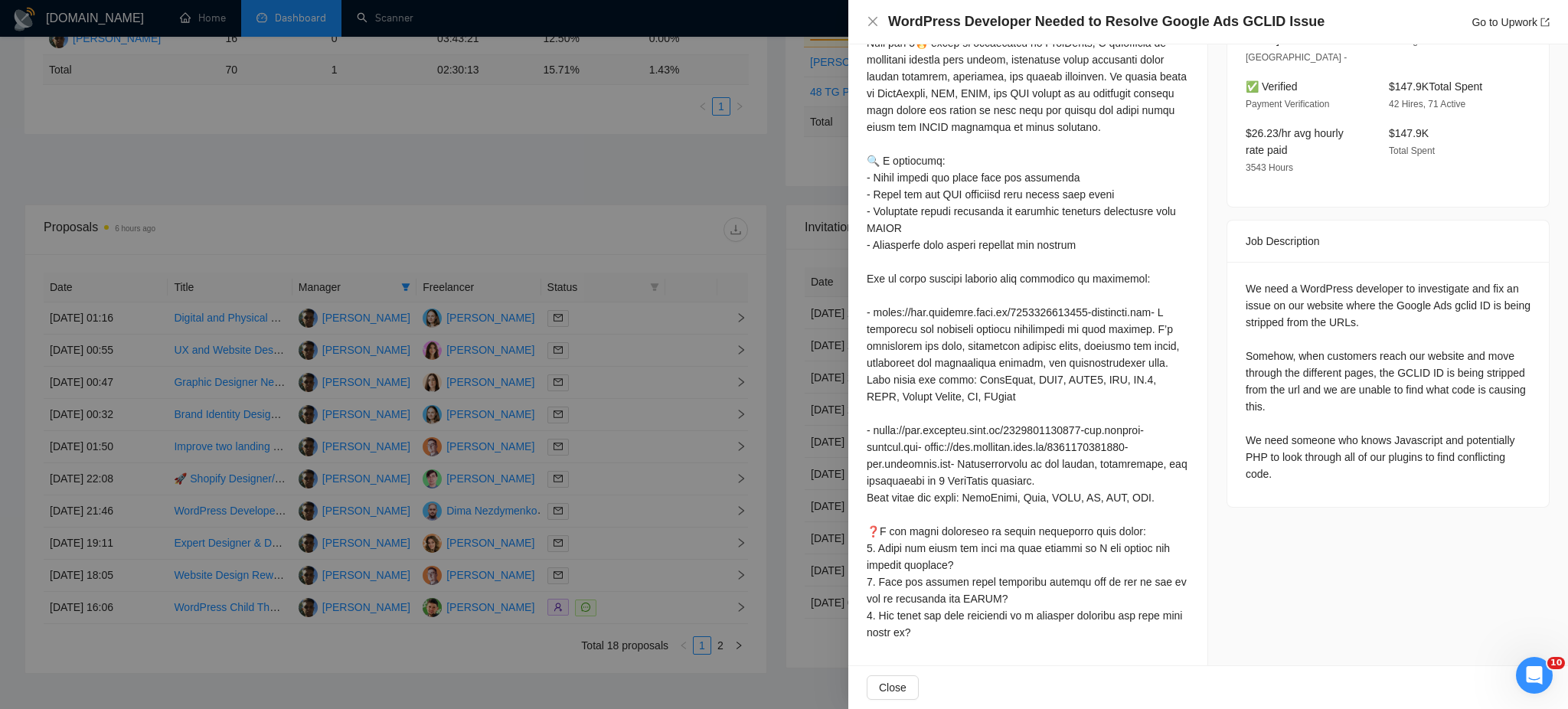
click at [606, 560] on div at bounding box center [784, 354] width 1568 height 709
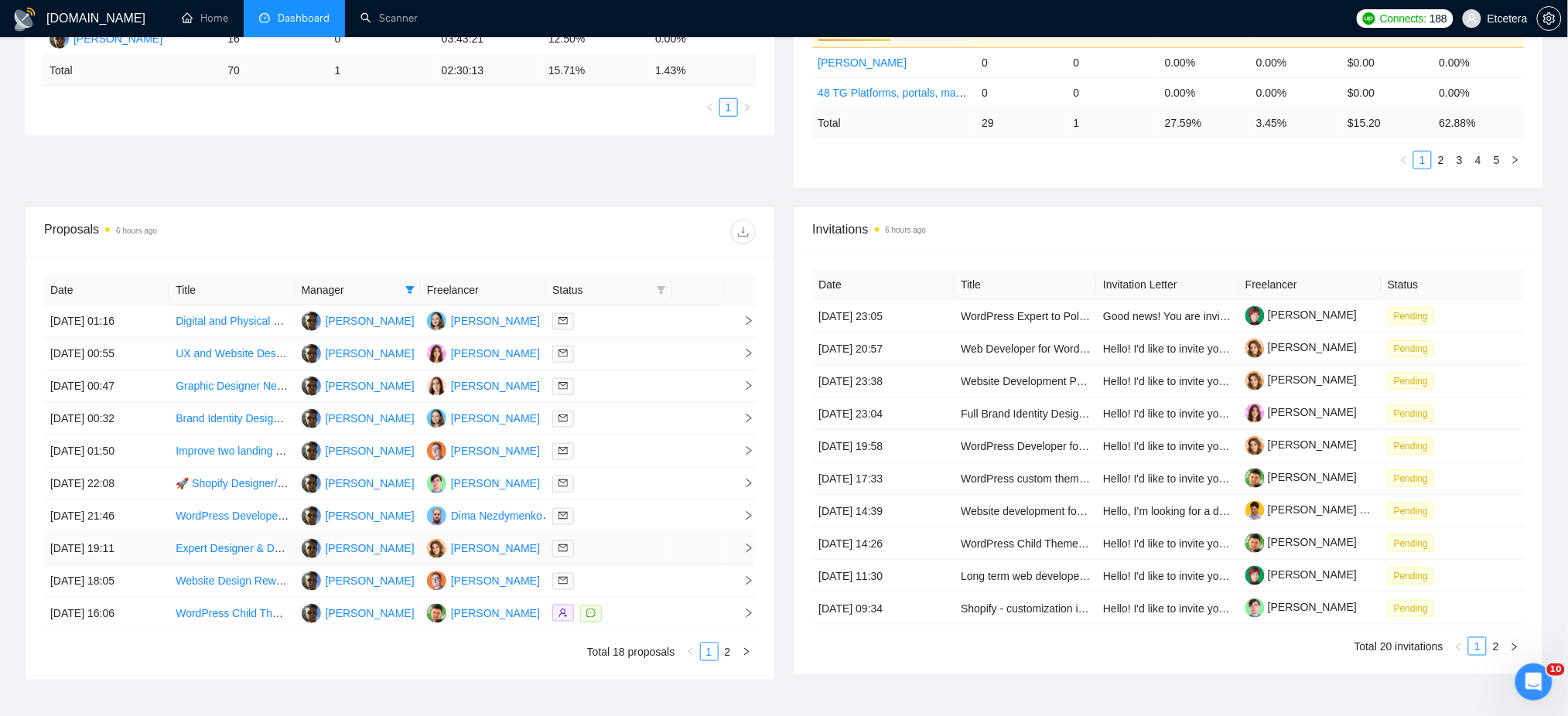
click at [612, 545] on div at bounding box center [608, 549] width 113 height 18
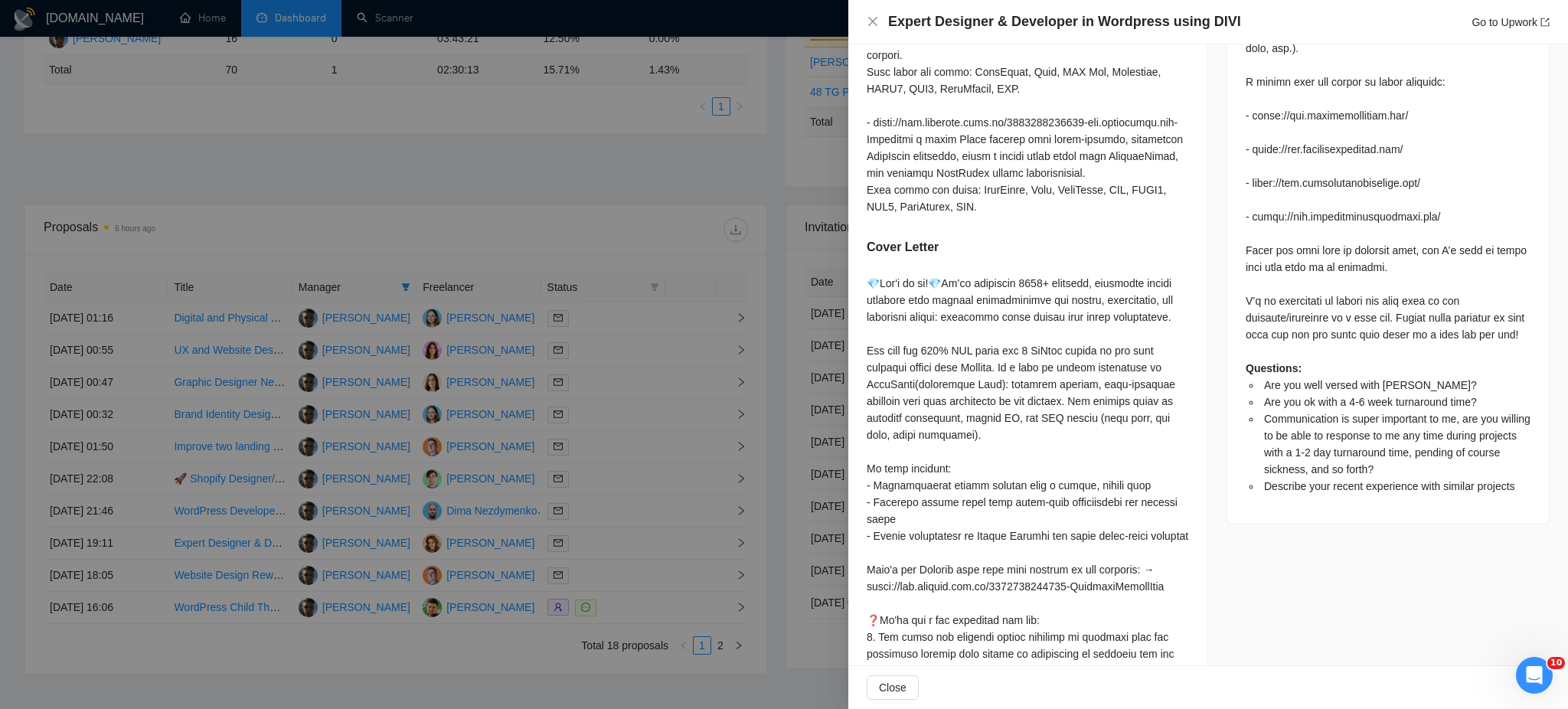
scroll to position [1076, 0]
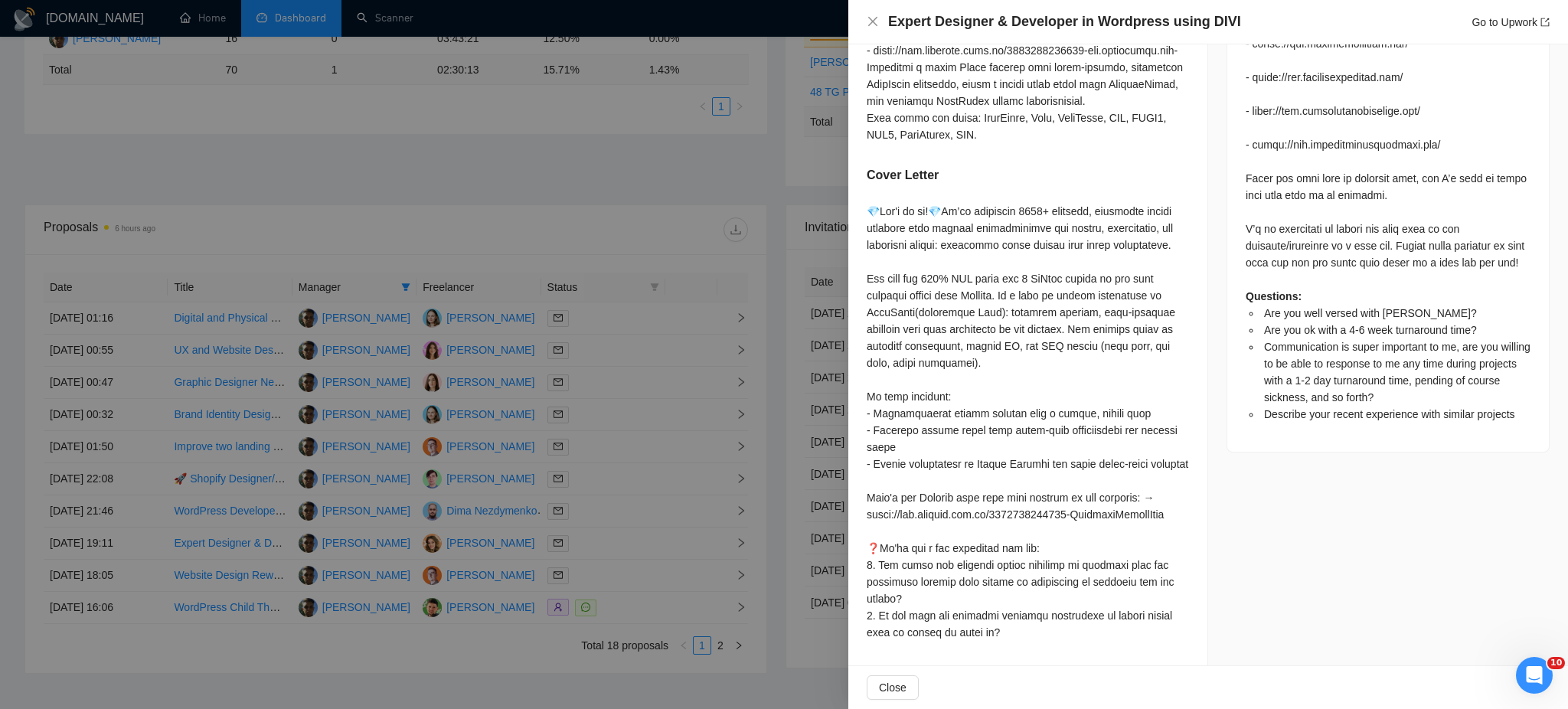
click at [632, 575] on div at bounding box center [784, 354] width 1568 height 709
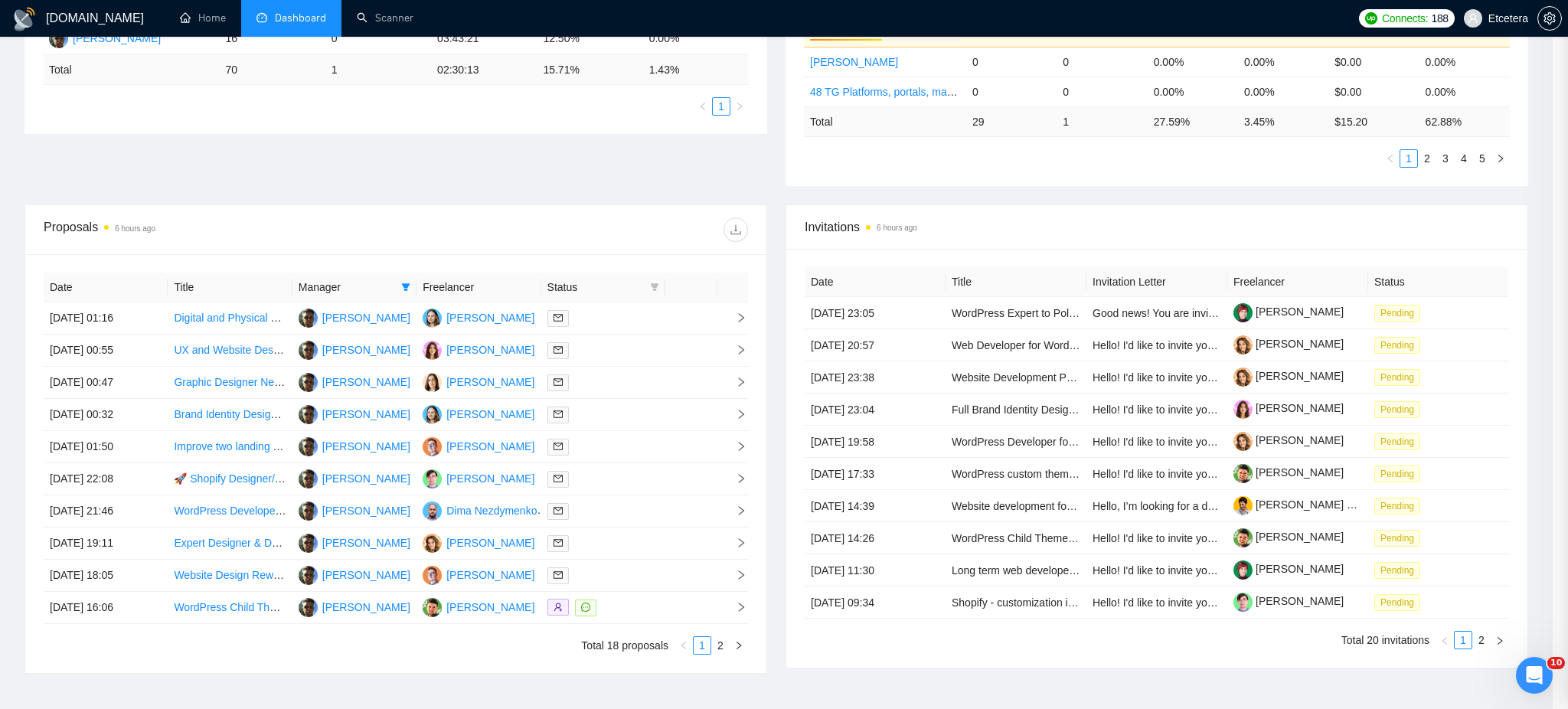
click at [632, 575] on div at bounding box center [603, 575] width 112 height 17
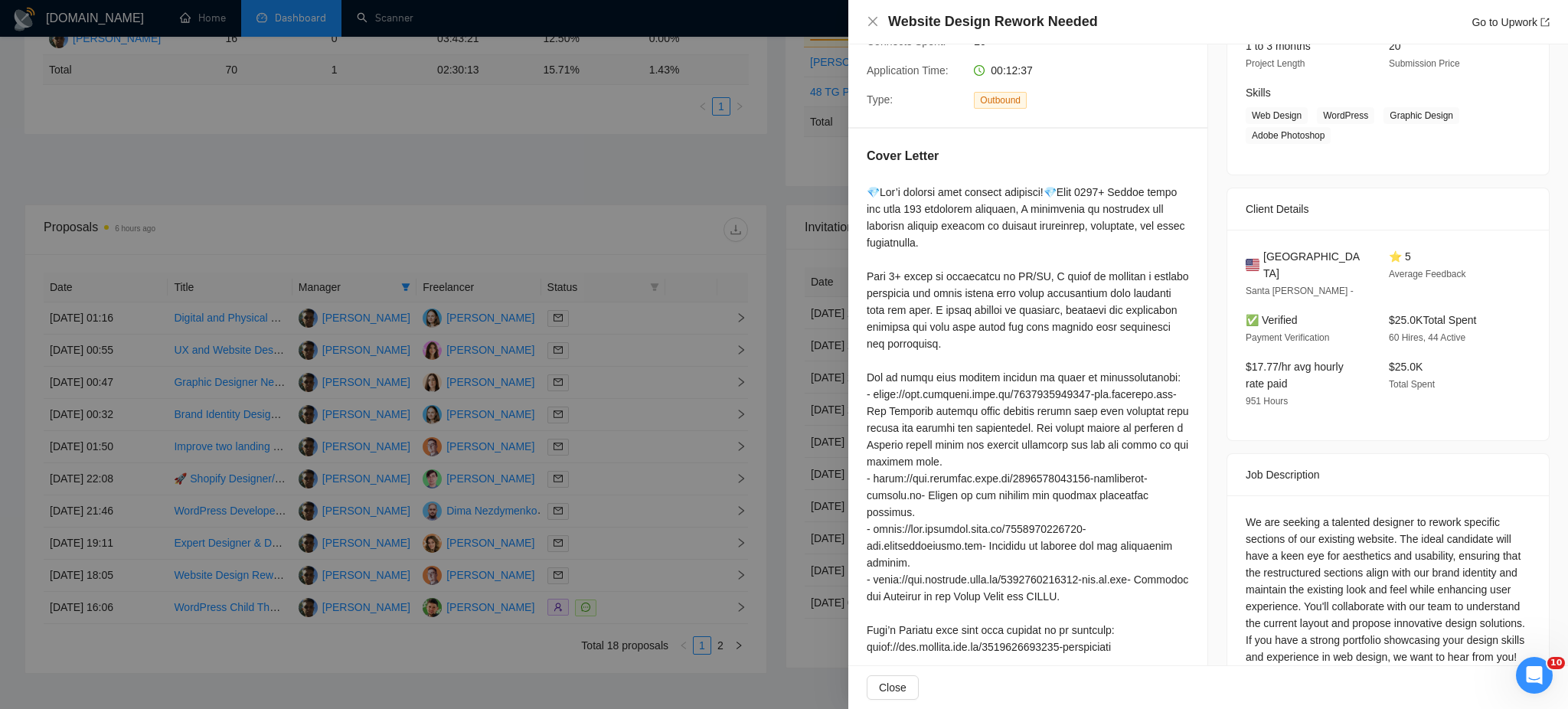
scroll to position [226, 0]
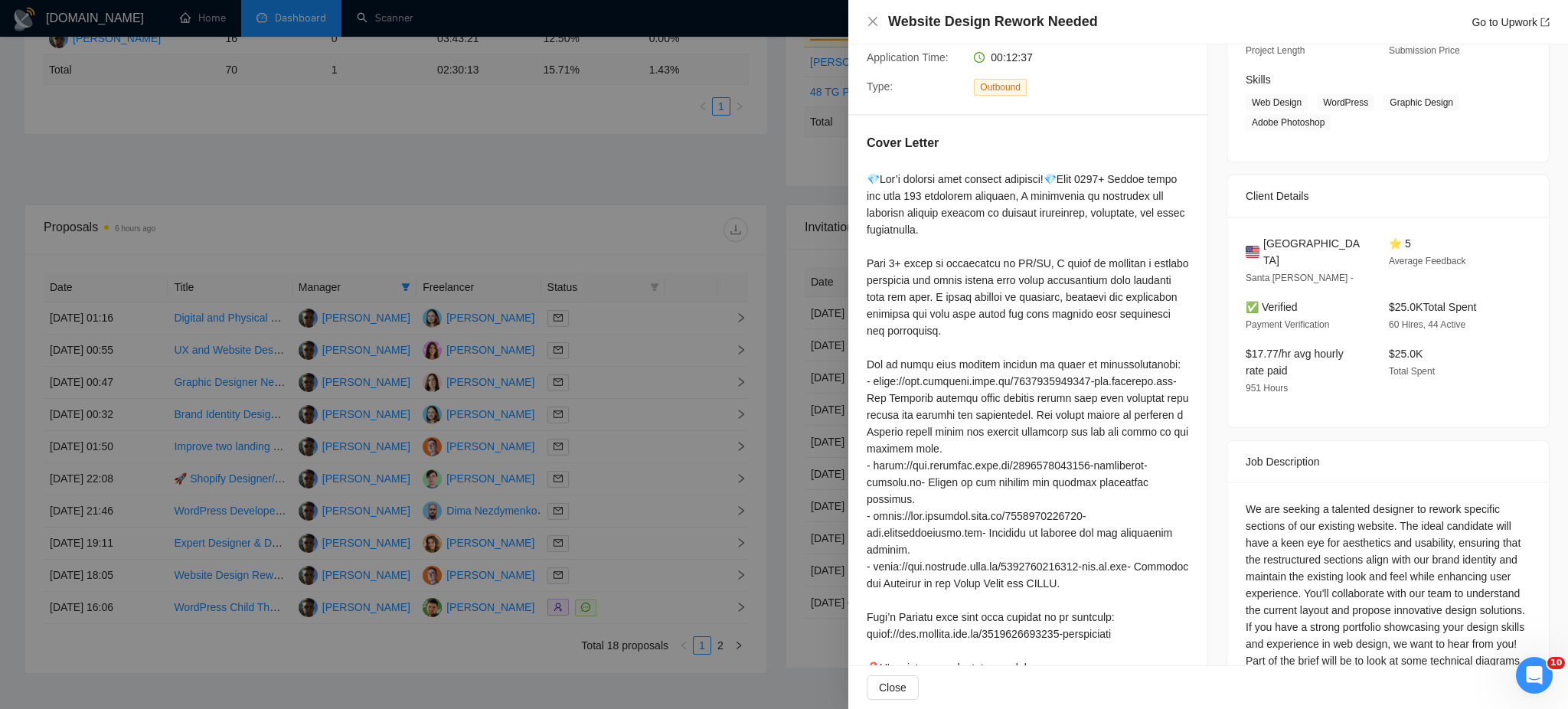
click at [637, 611] on div at bounding box center [784, 354] width 1568 height 709
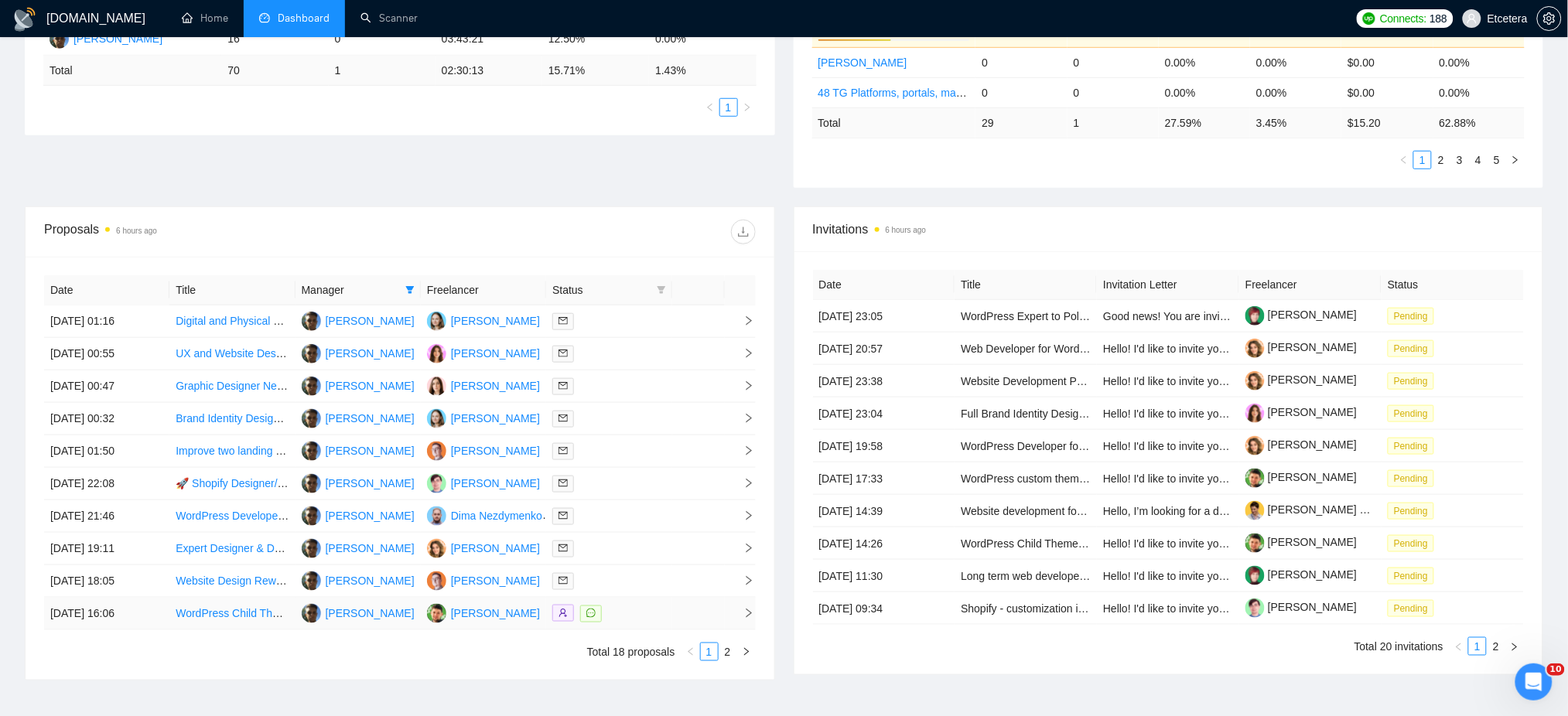
click at [644, 616] on div at bounding box center [608, 613] width 113 height 18
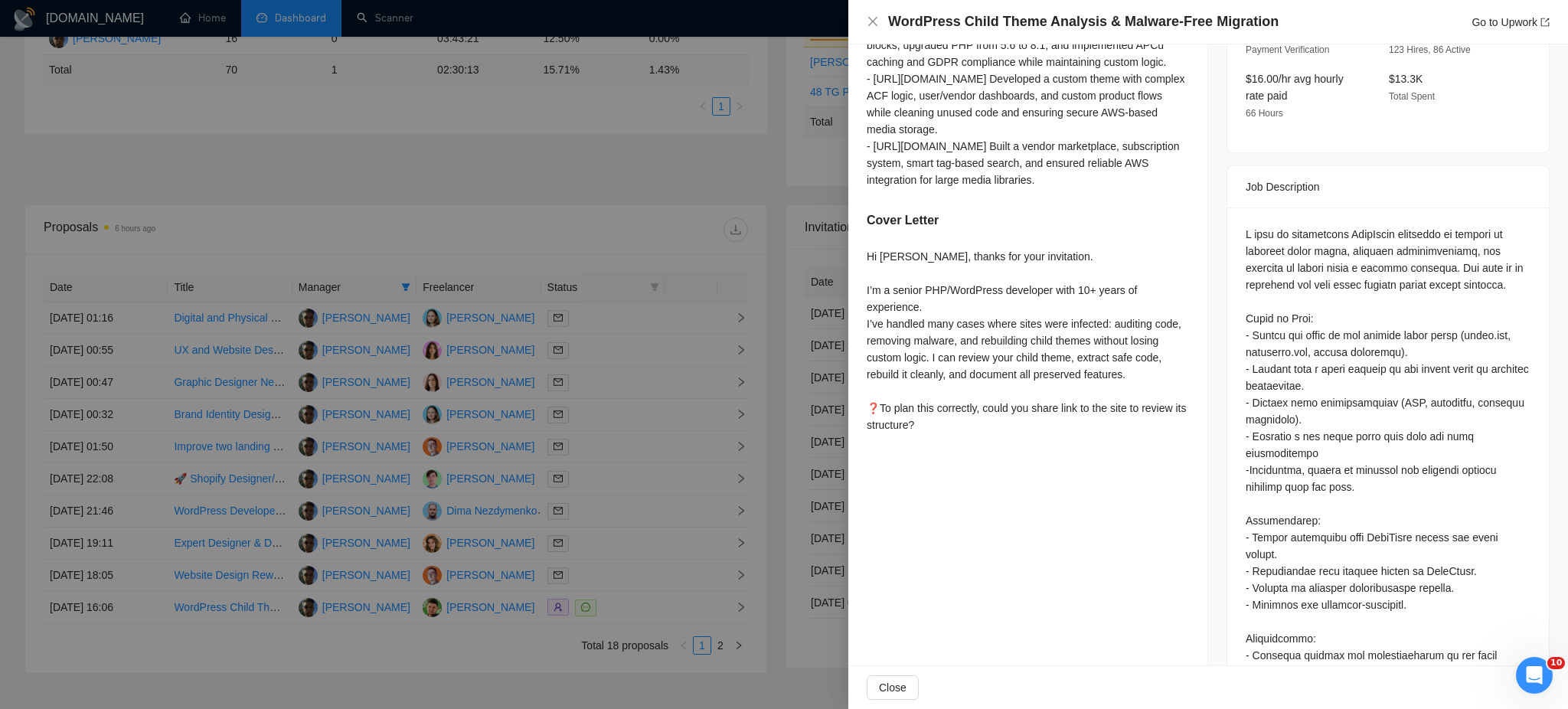
scroll to position [532, 0]
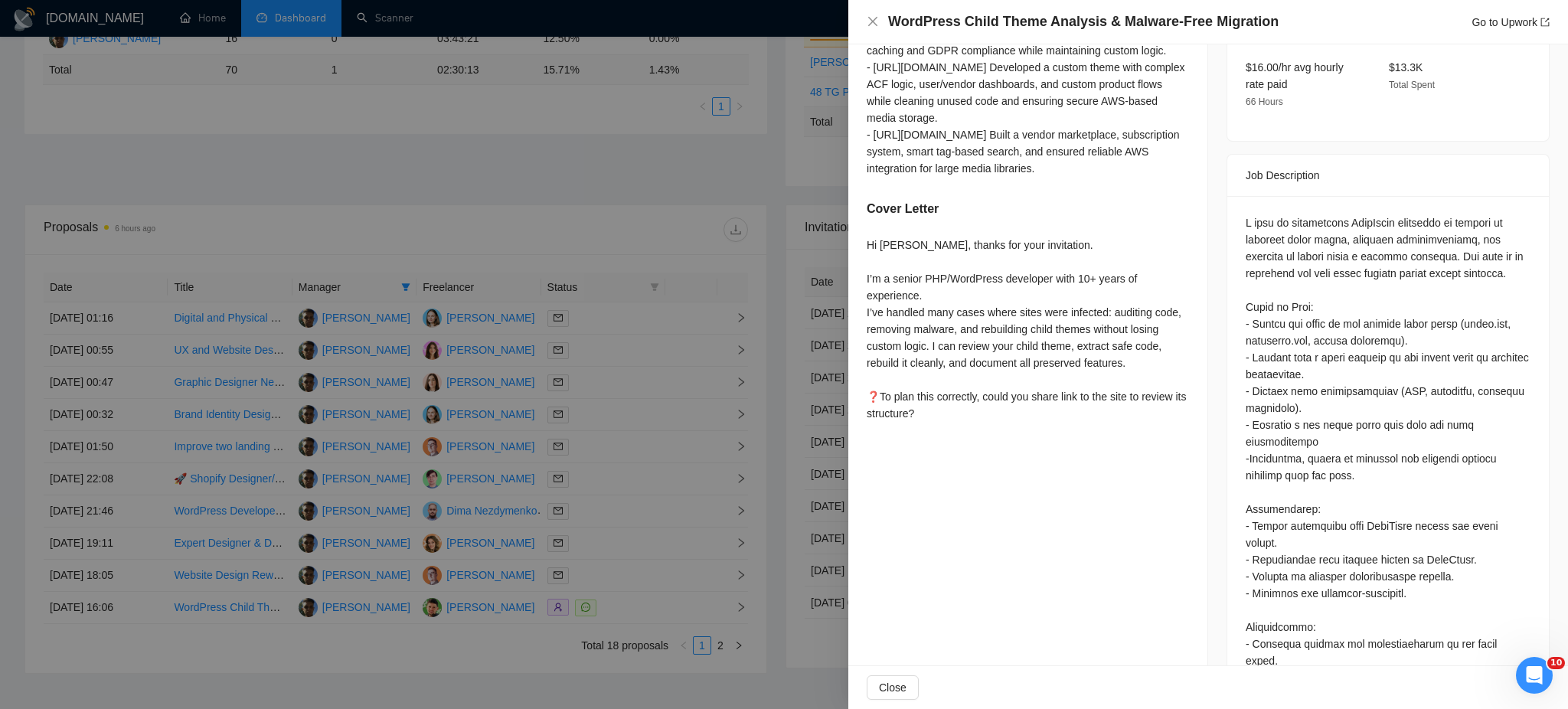
click at [723, 648] on div at bounding box center [784, 354] width 1568 height 709
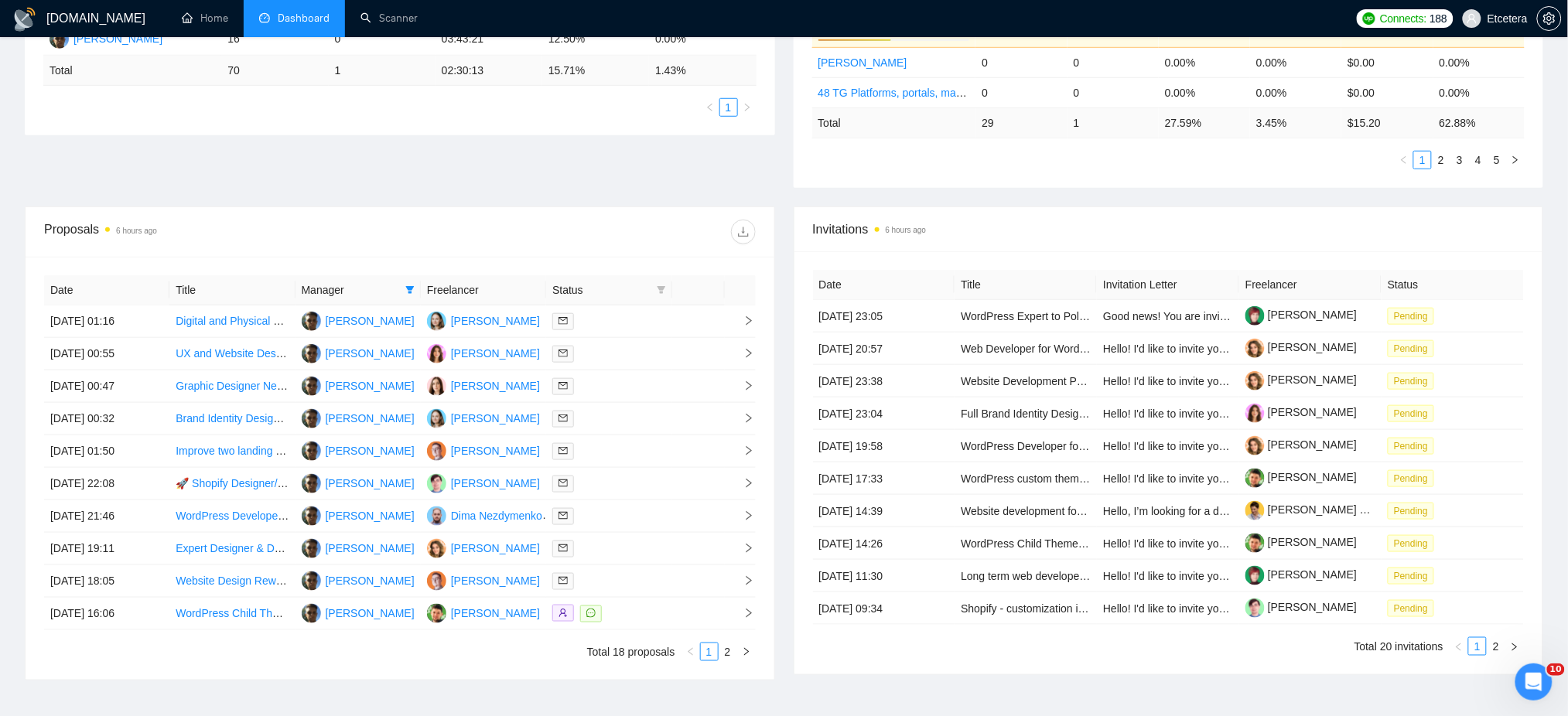
click at [726, 650] on link "2" at bounding box center [727, 651] width 17 height 17
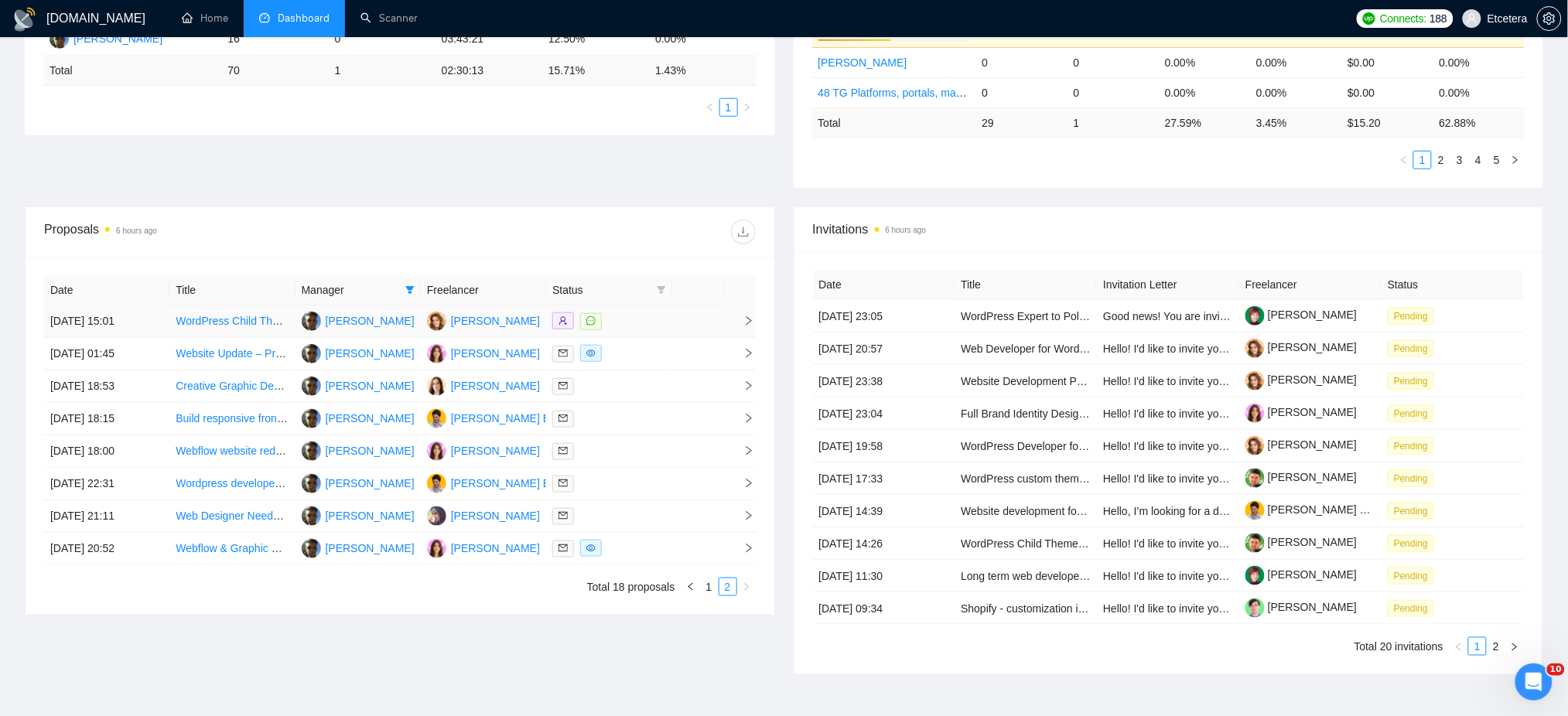
click at [633, 315] on div at bounding box center [608, 321] width 113 height 18
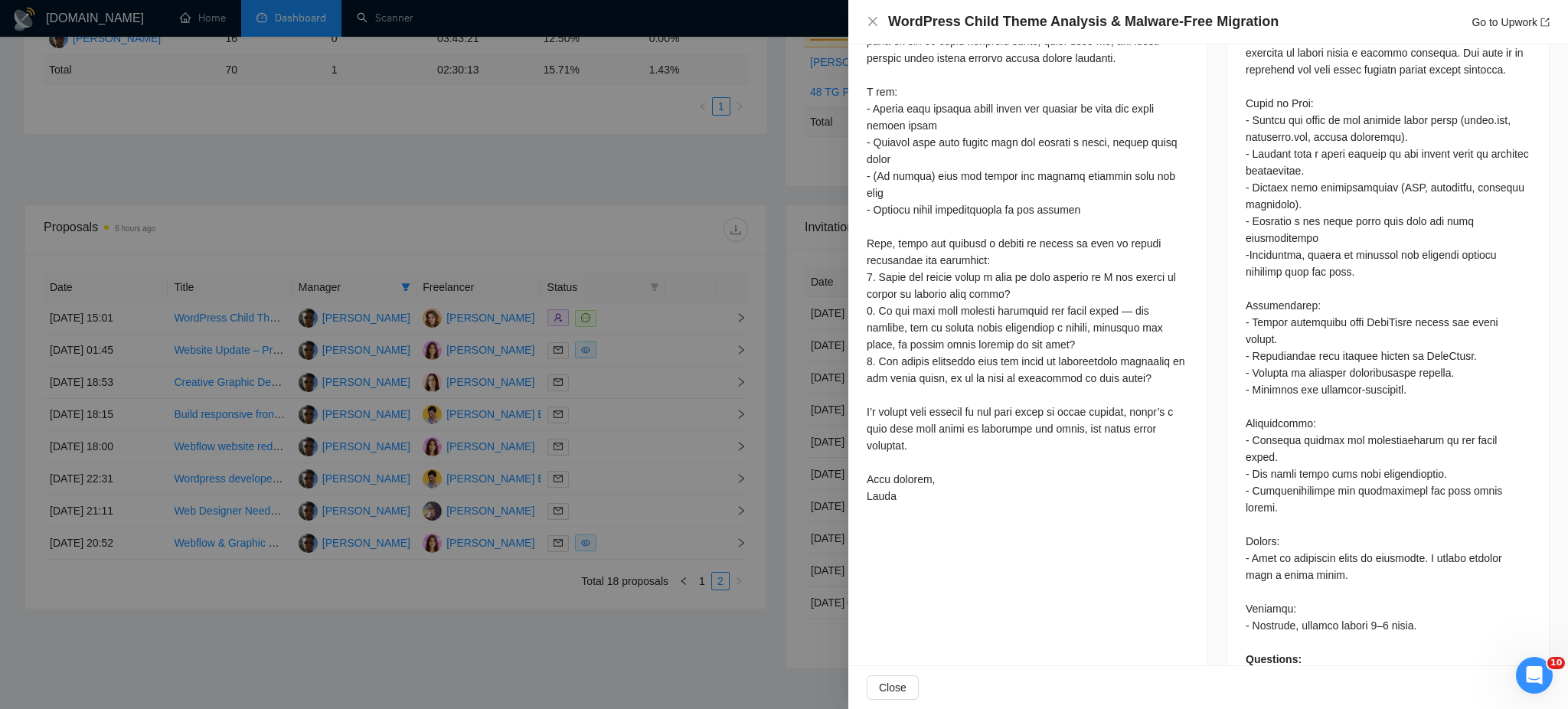
scroll to position [736, 0]
click at [663, 346] on div at bounding box center [784, 354] width 1568 height 709
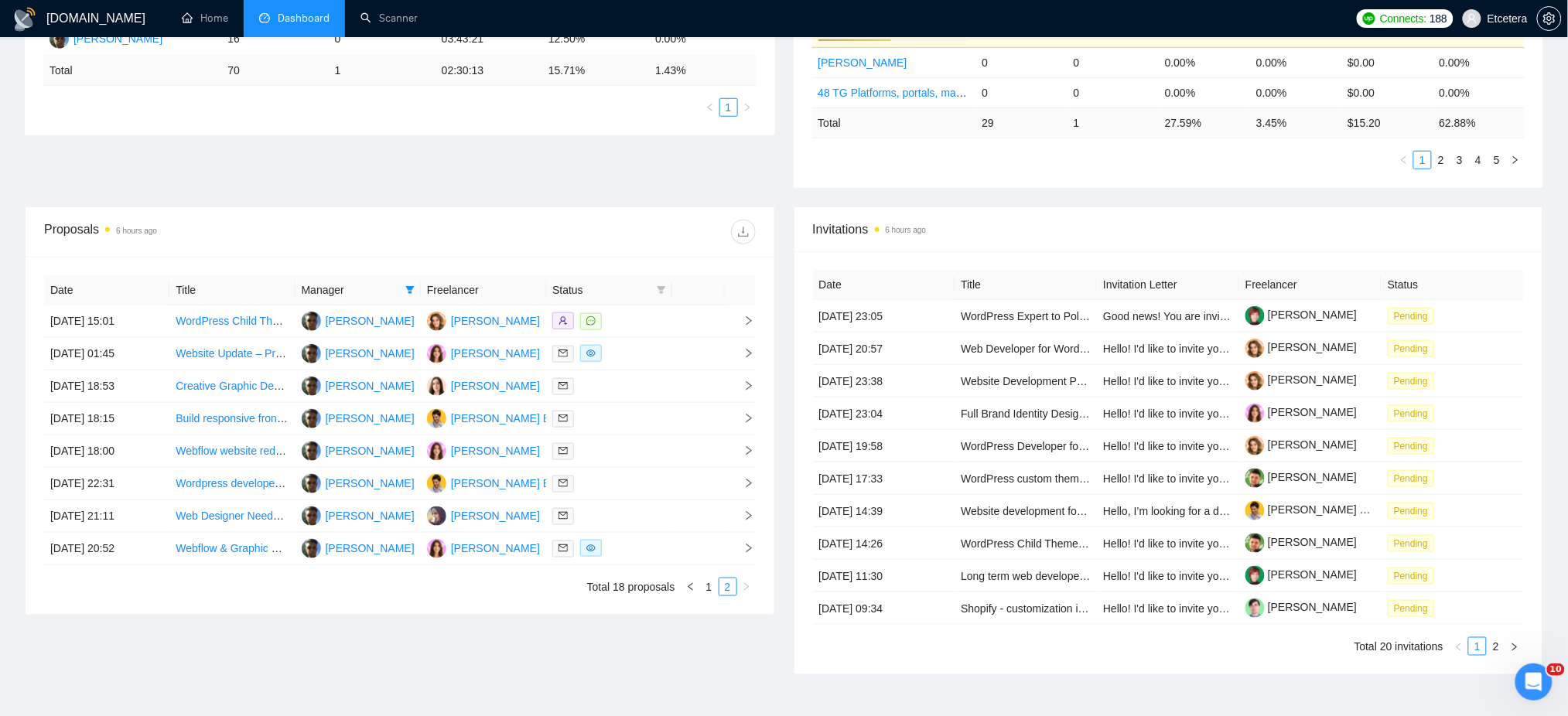
click at [661, 353] on div at bounding box center [608, 354] width 113 height 18
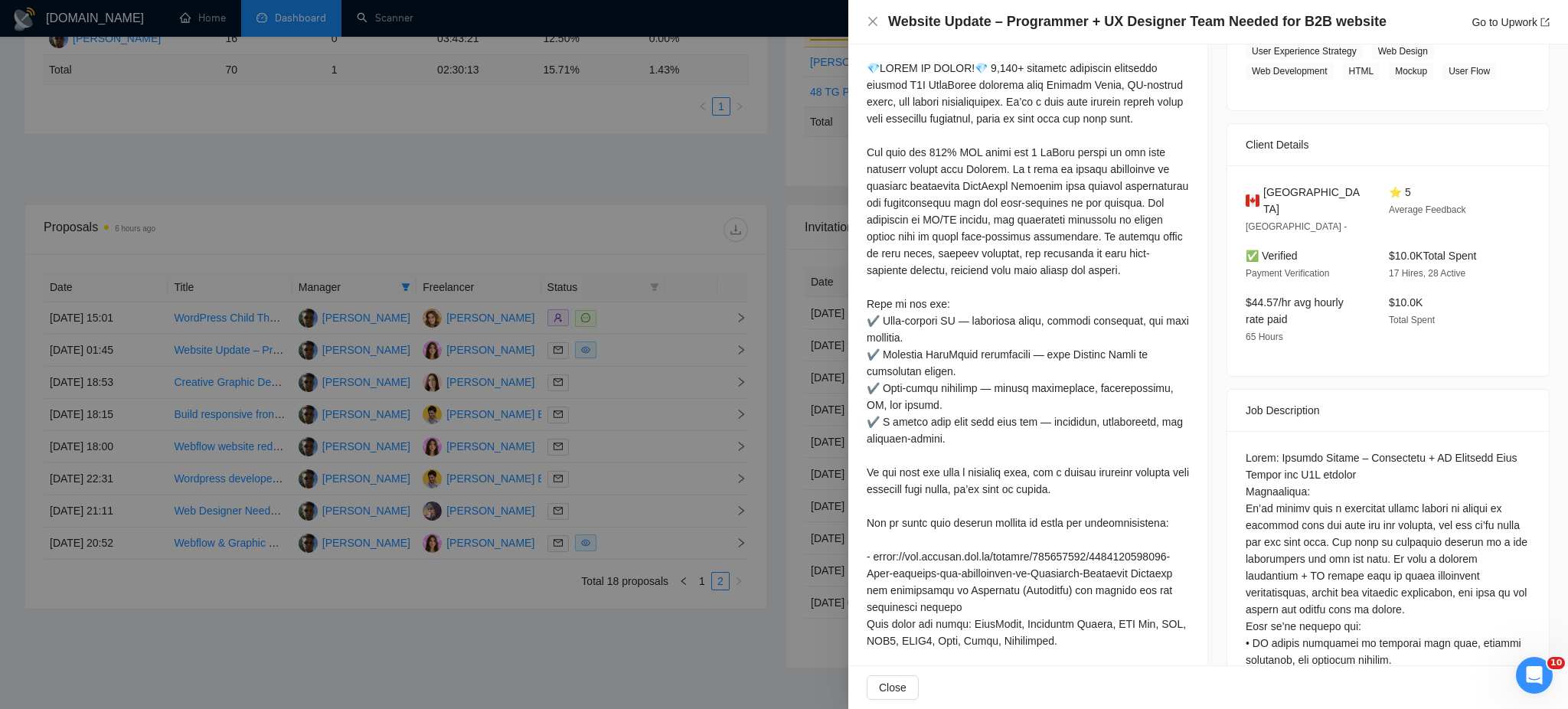
scroll to position [328, 0]
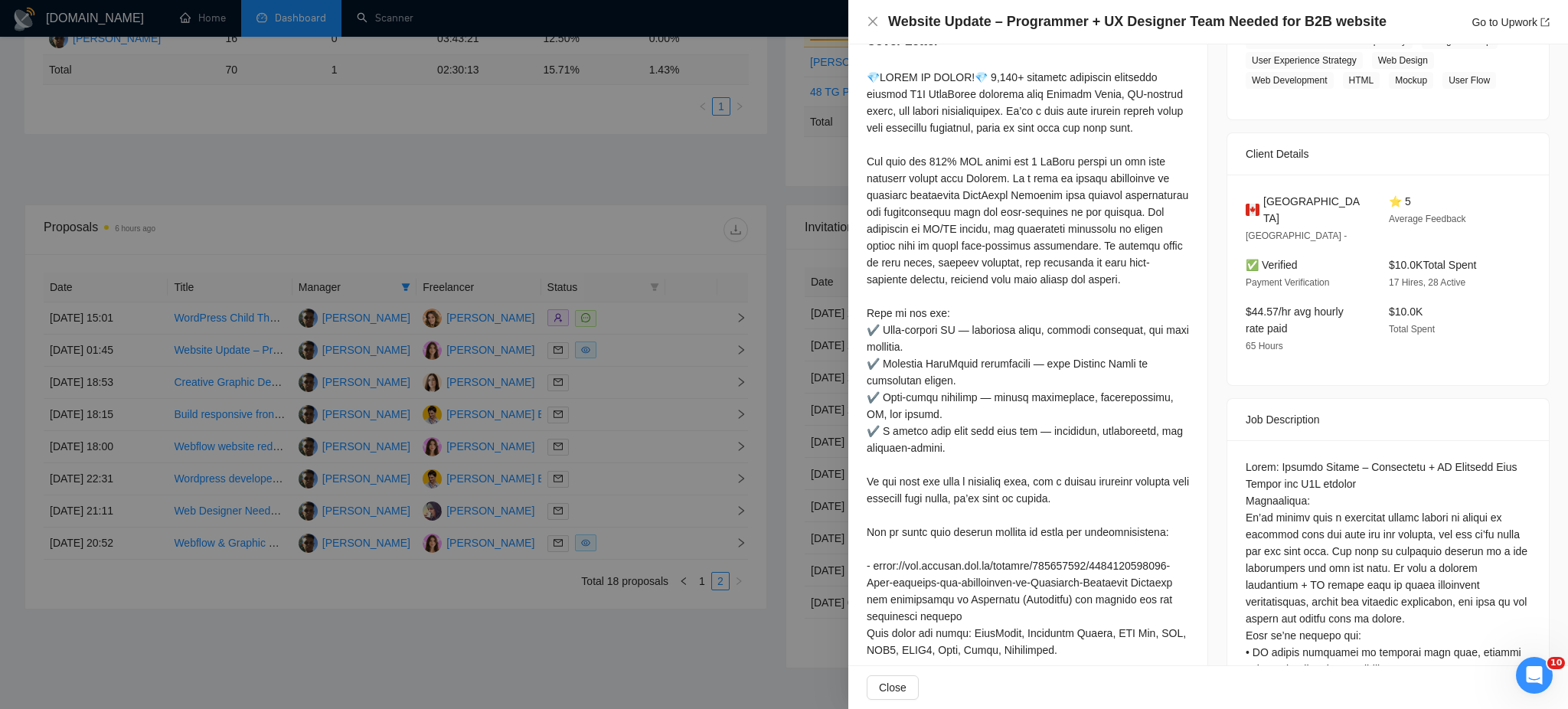
click at [634, 357] on div at bounding box center [784, 354] width 1568 height 709
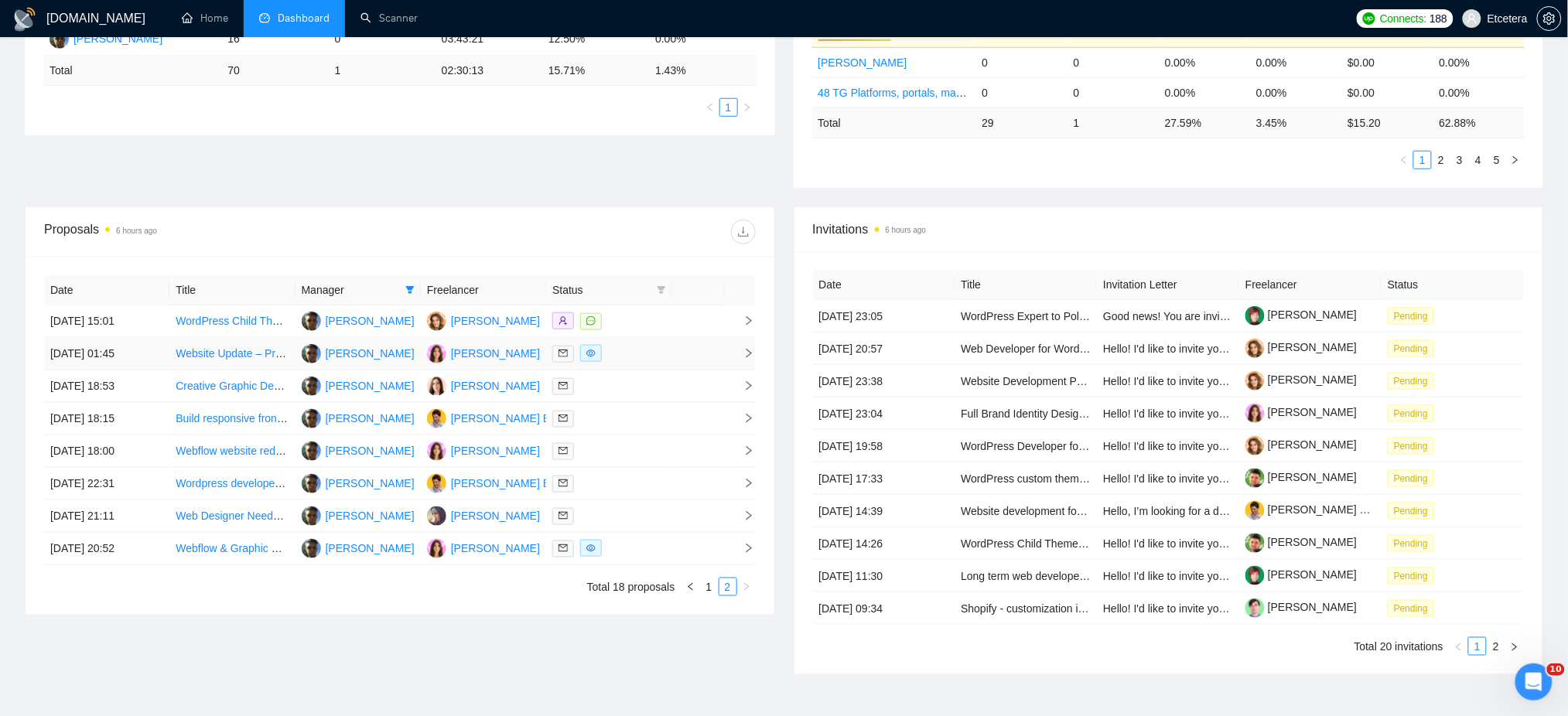
click at [640, 359] on div at bounding box center [608, 354] width 113 height 18
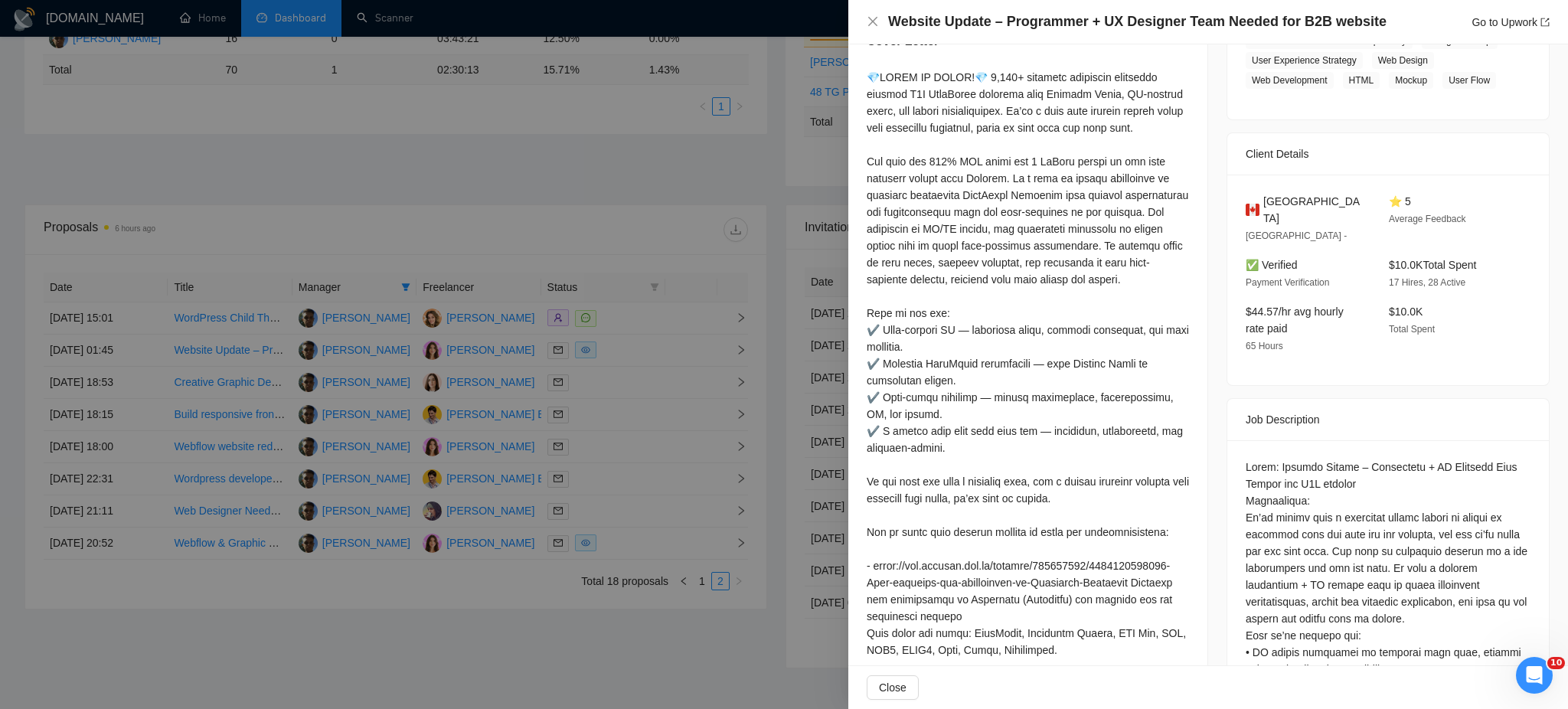
click at [615, 390] on div at bounding box center [784, 354] width 1568 height 709
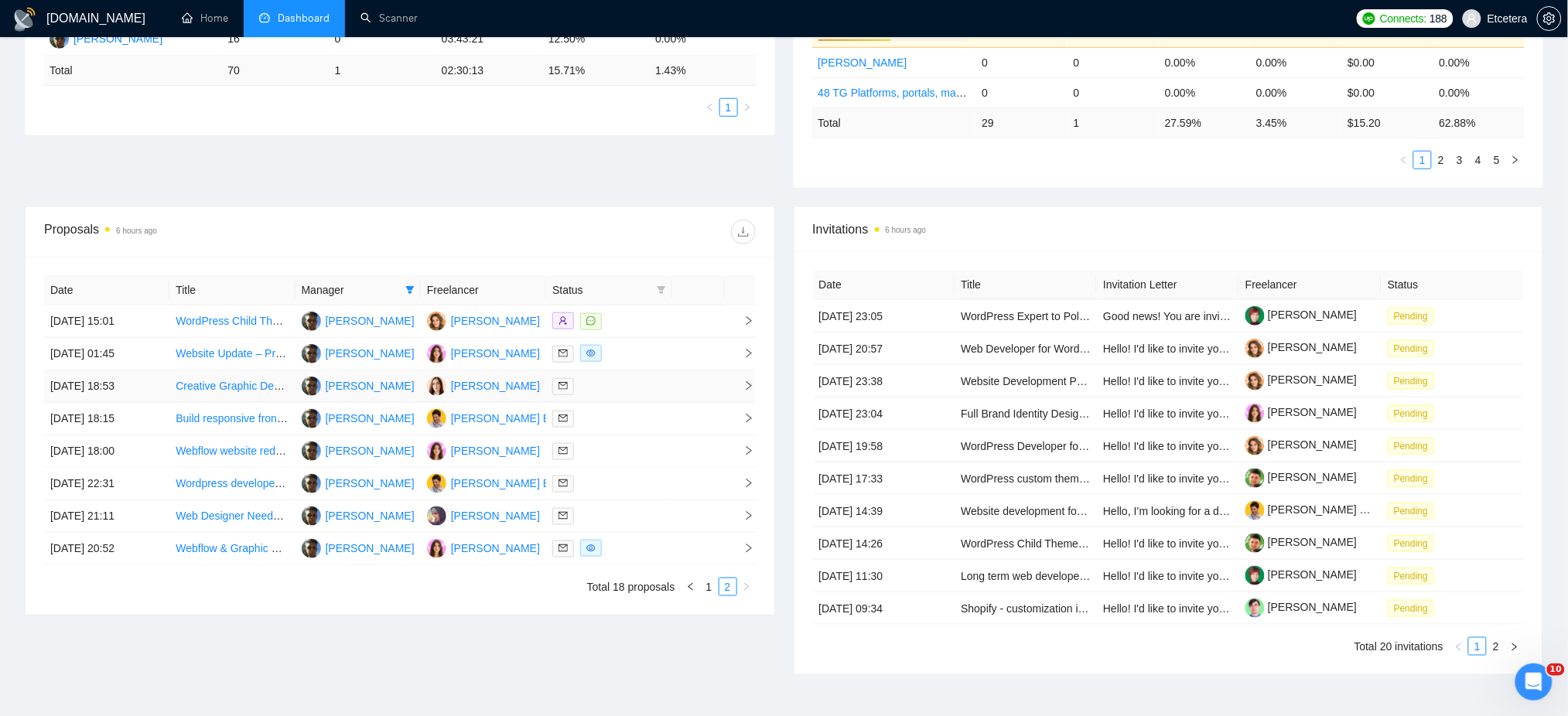
click at [621, 394] on div at bounding box center [608, 386] width 113 height 18
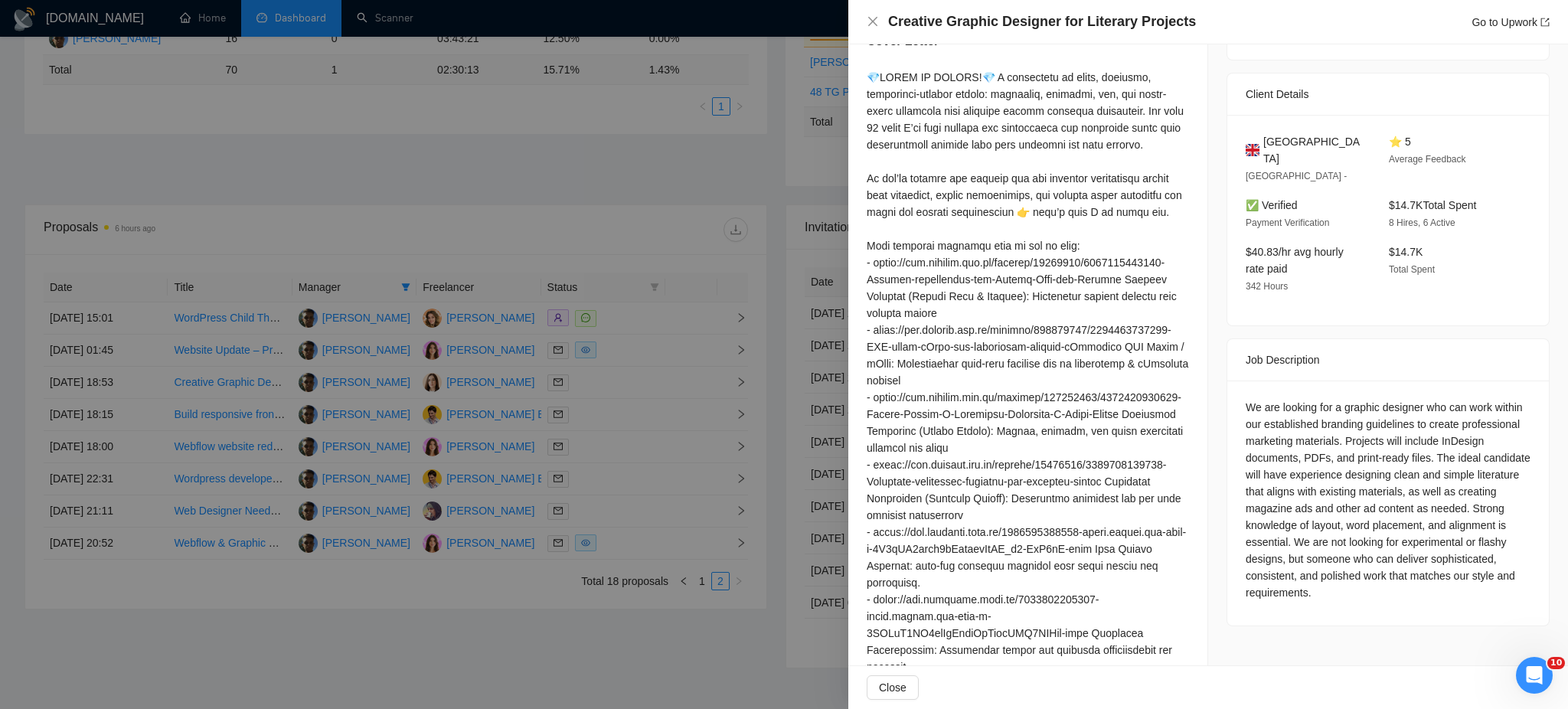
click at [593, 483] on div at bounding box center [784, 354] width 1568 height 709
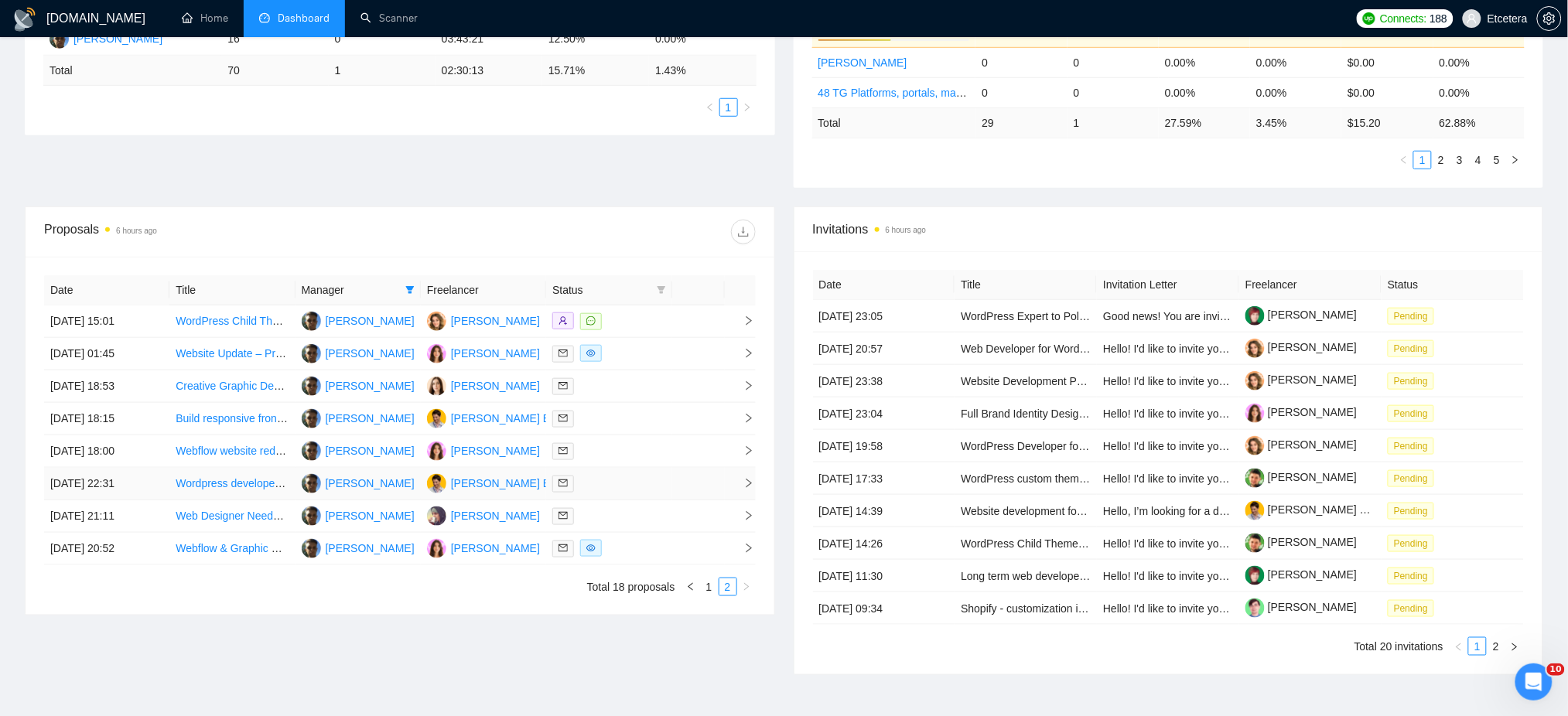
click at [607, 483] on div at bounding box center [608, 484] width 113 height 18
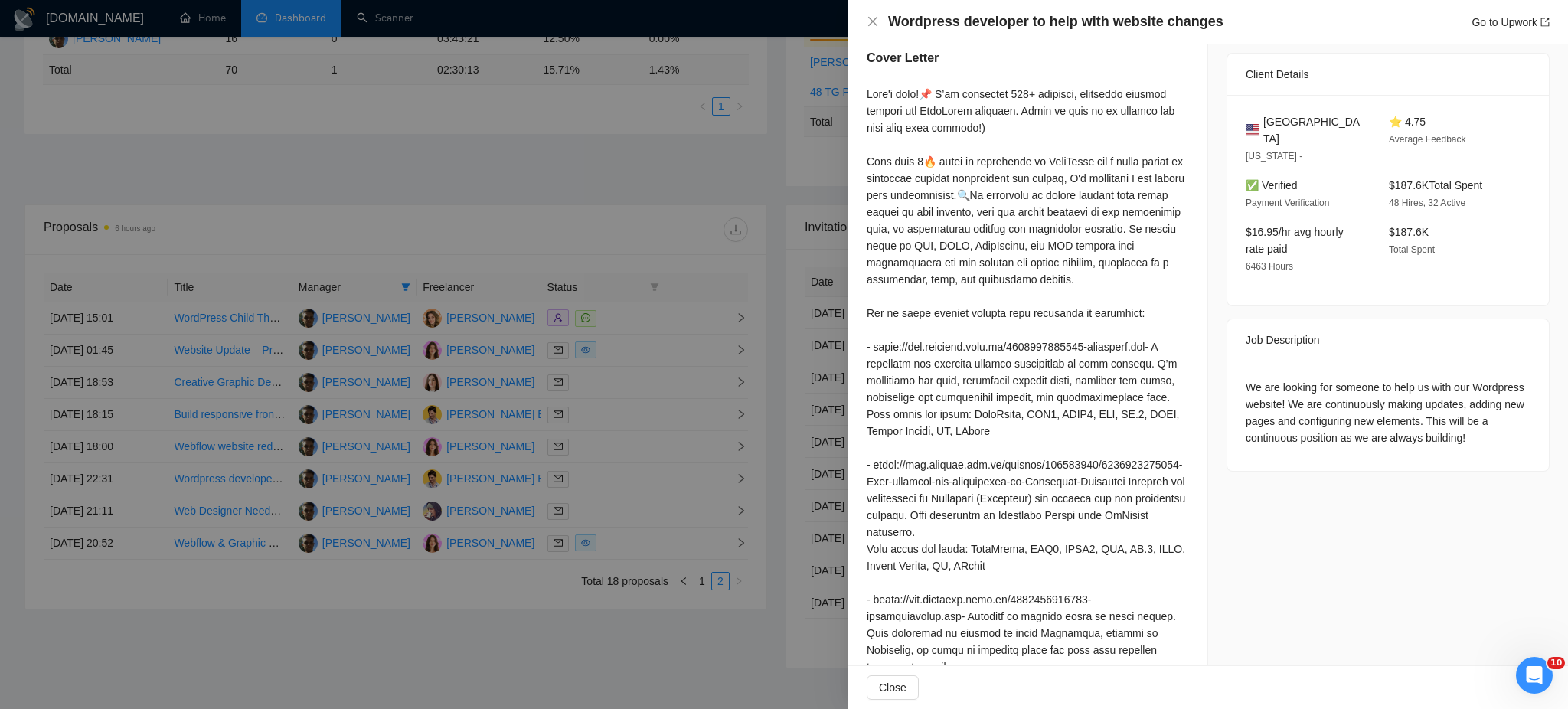
click at [604, 506] on div at bounding box center [784, 354] width 1568 height 709
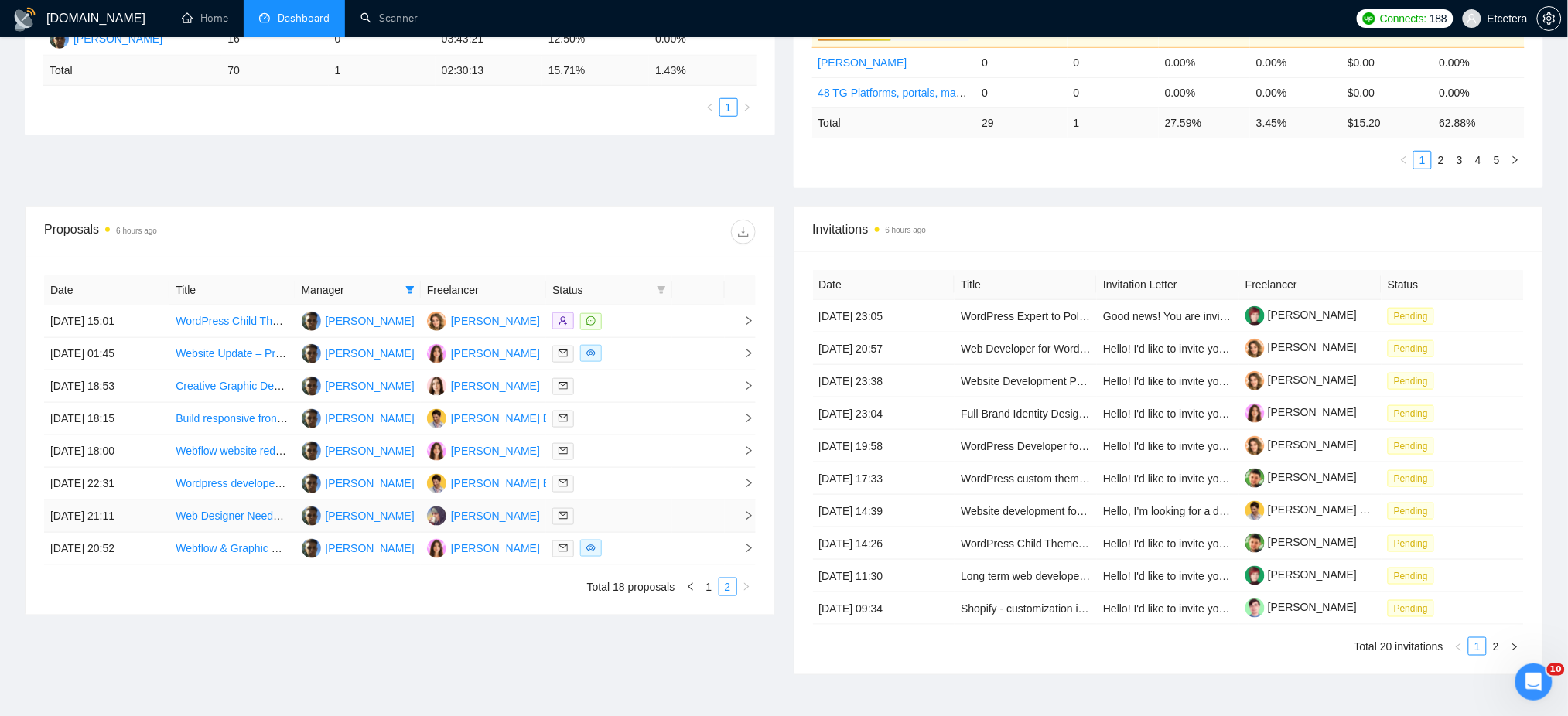
click at [611, 511] on div at bounding box center [608, 516] width 113 height 18
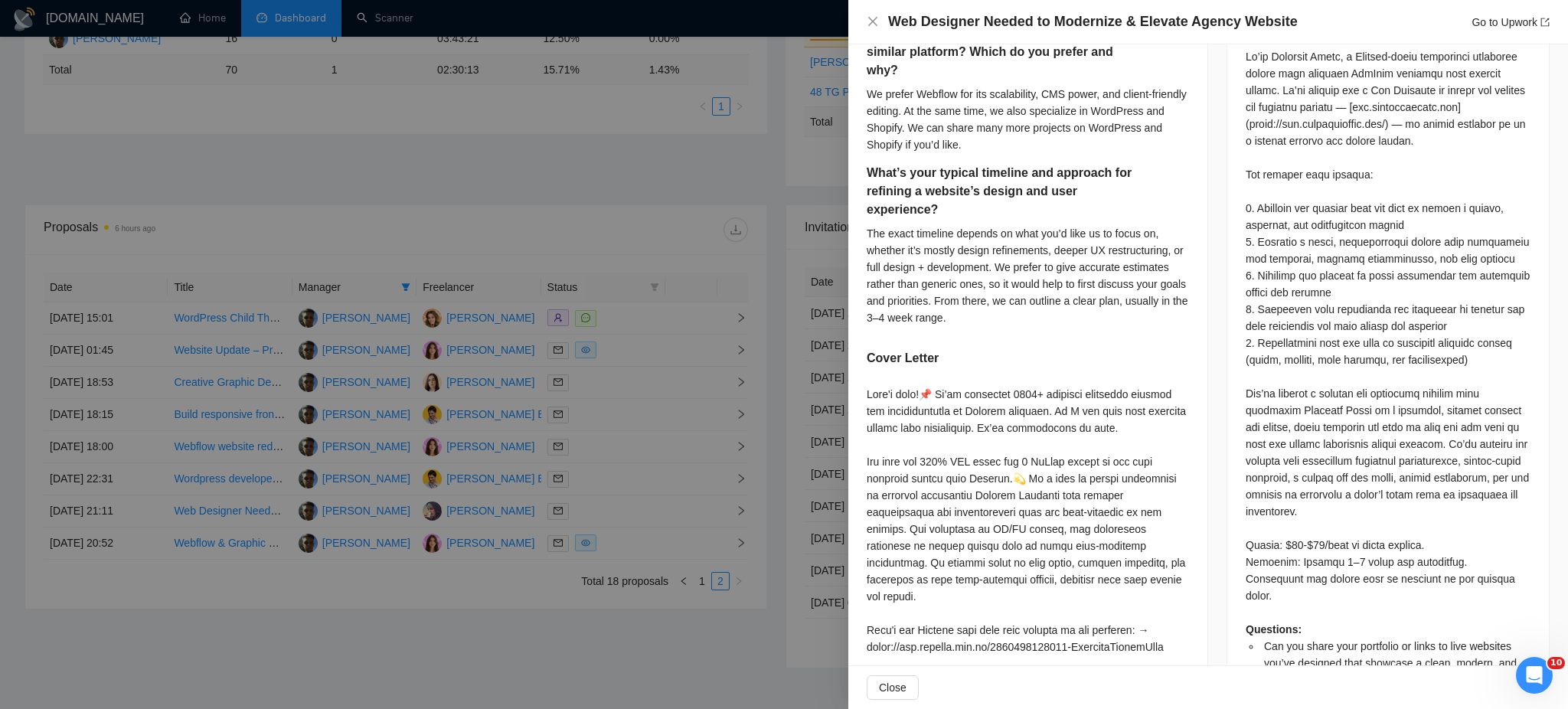
scroll to position [714, 0]
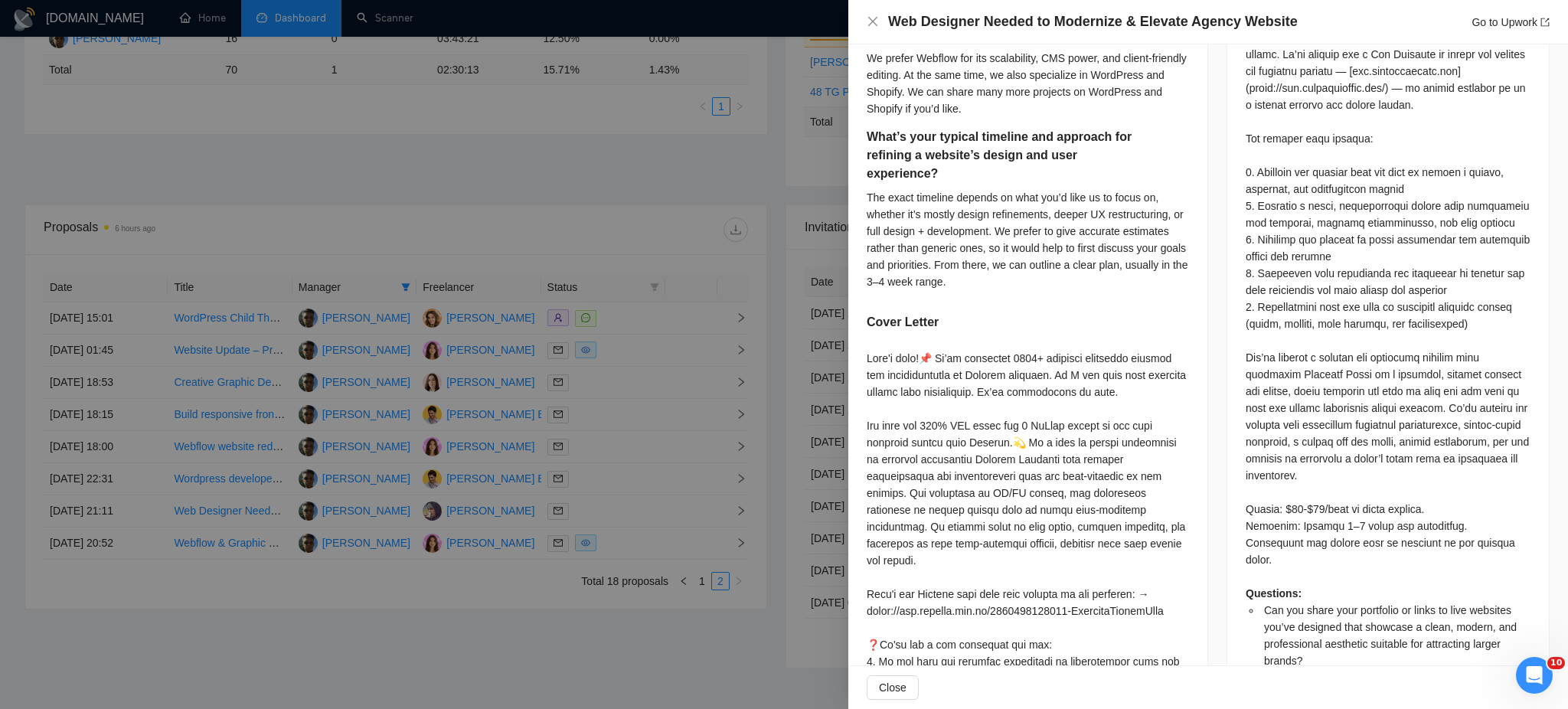
click at [620, 533] on div at bounding box center [784, 354] width 1568 height 709
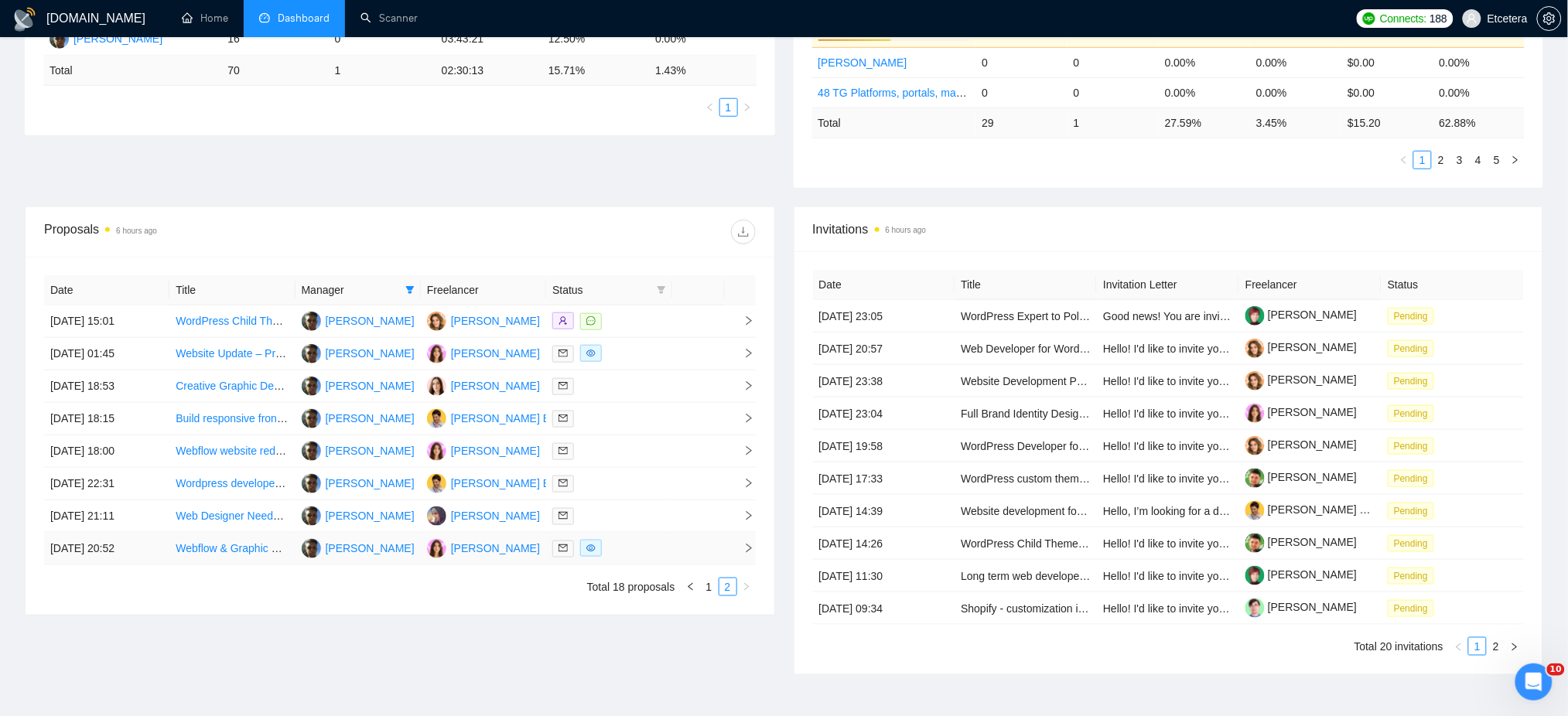
click at [635, 545] on div at bounding box center [608, 549] width 113 height 18
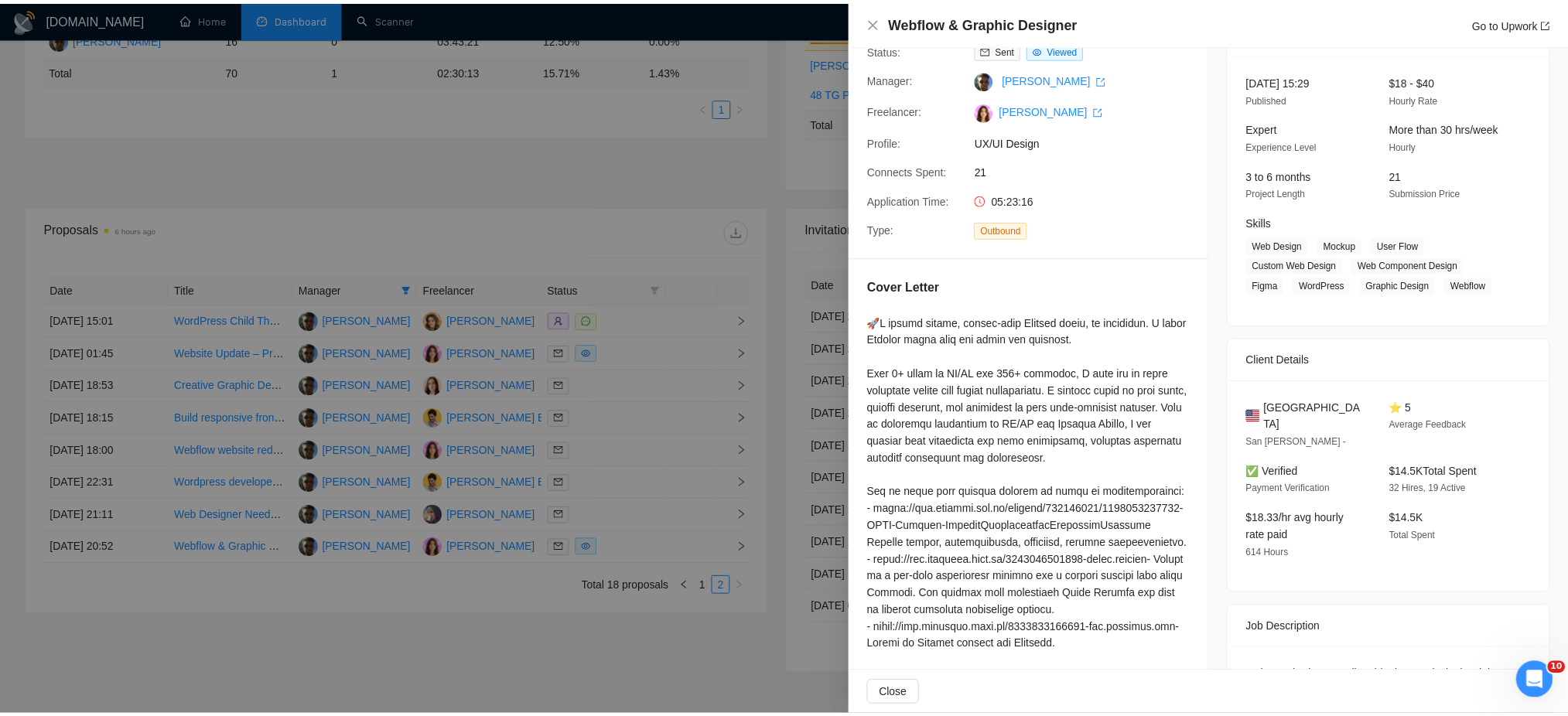
scroll to position [206, 0]
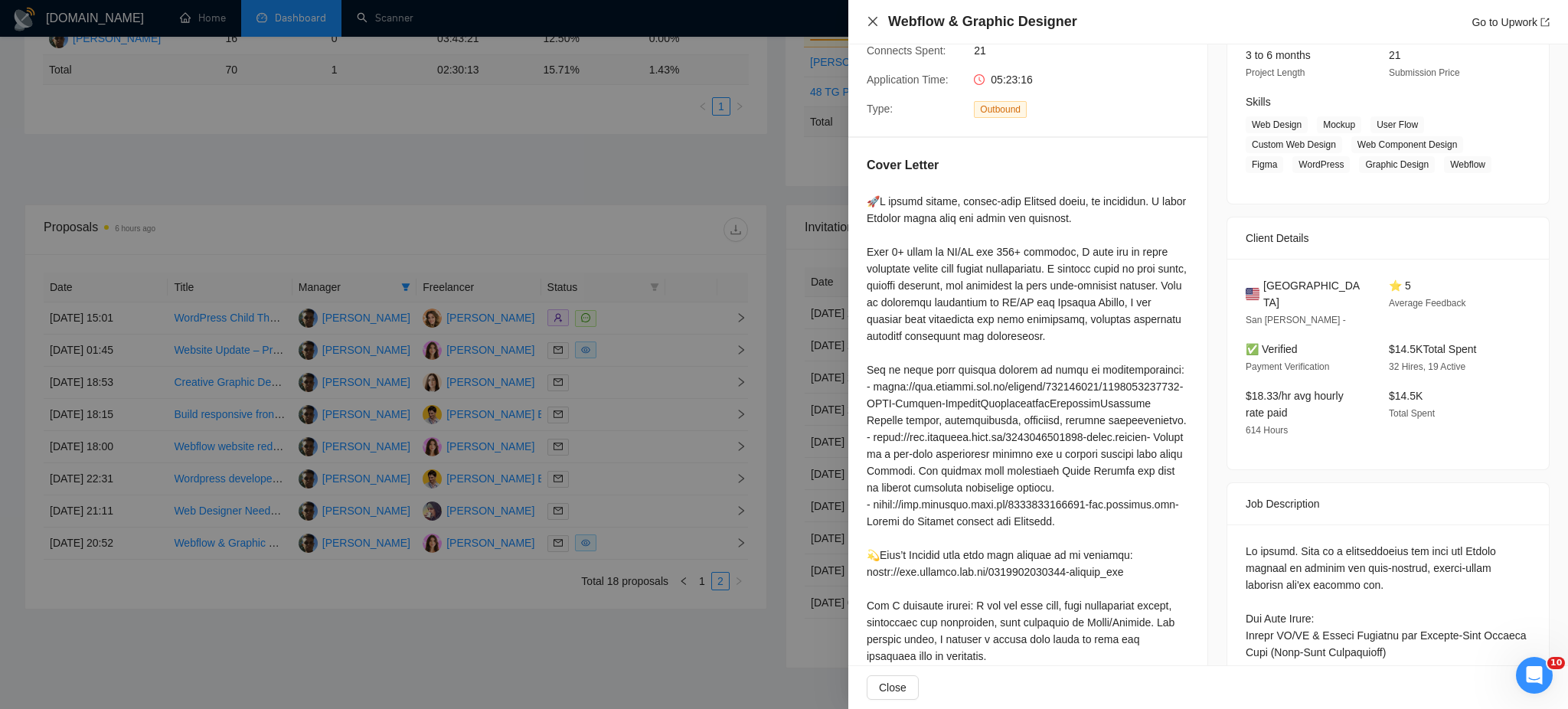
click at [875, 18] on icon "close" at bounding box center [872, 20] width 9 height 9
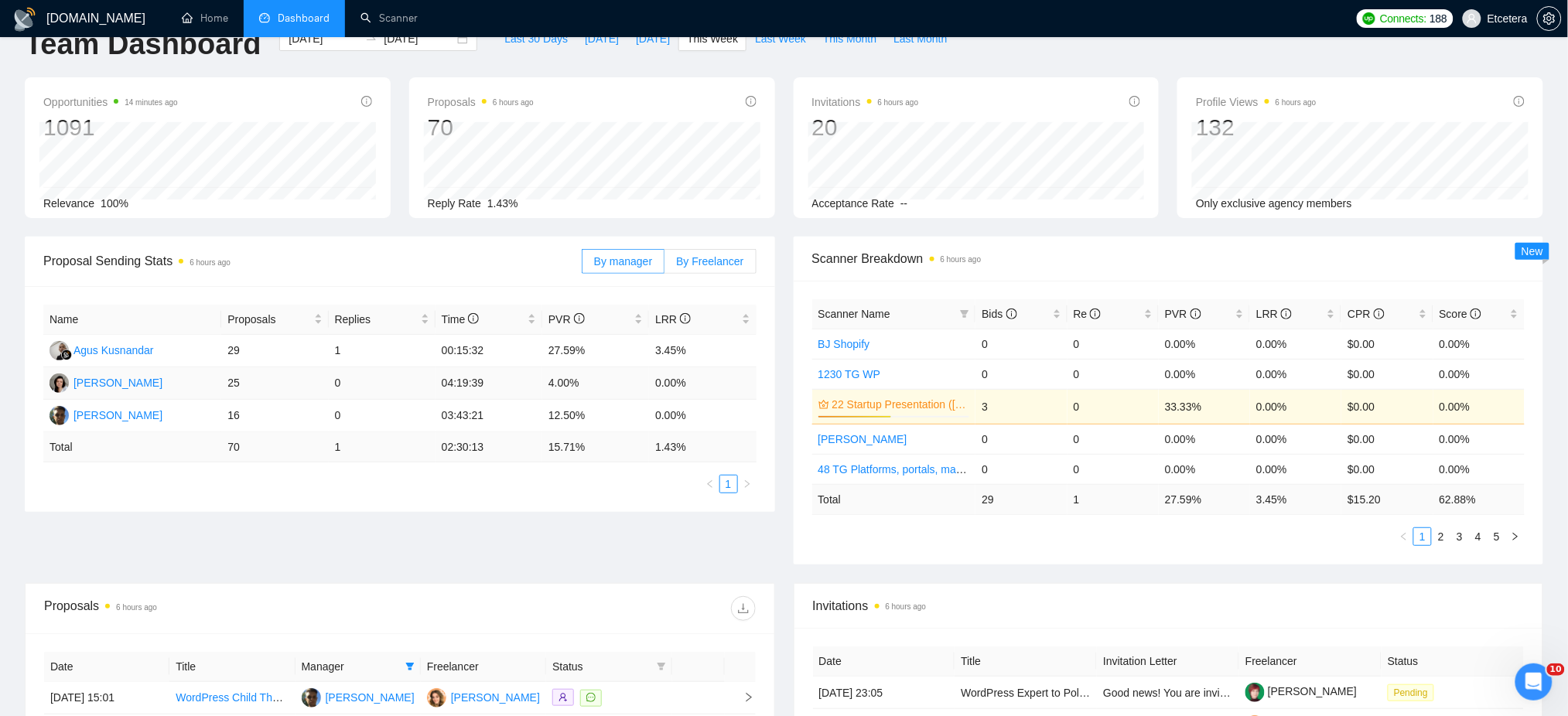
scroll to position [0, 0]
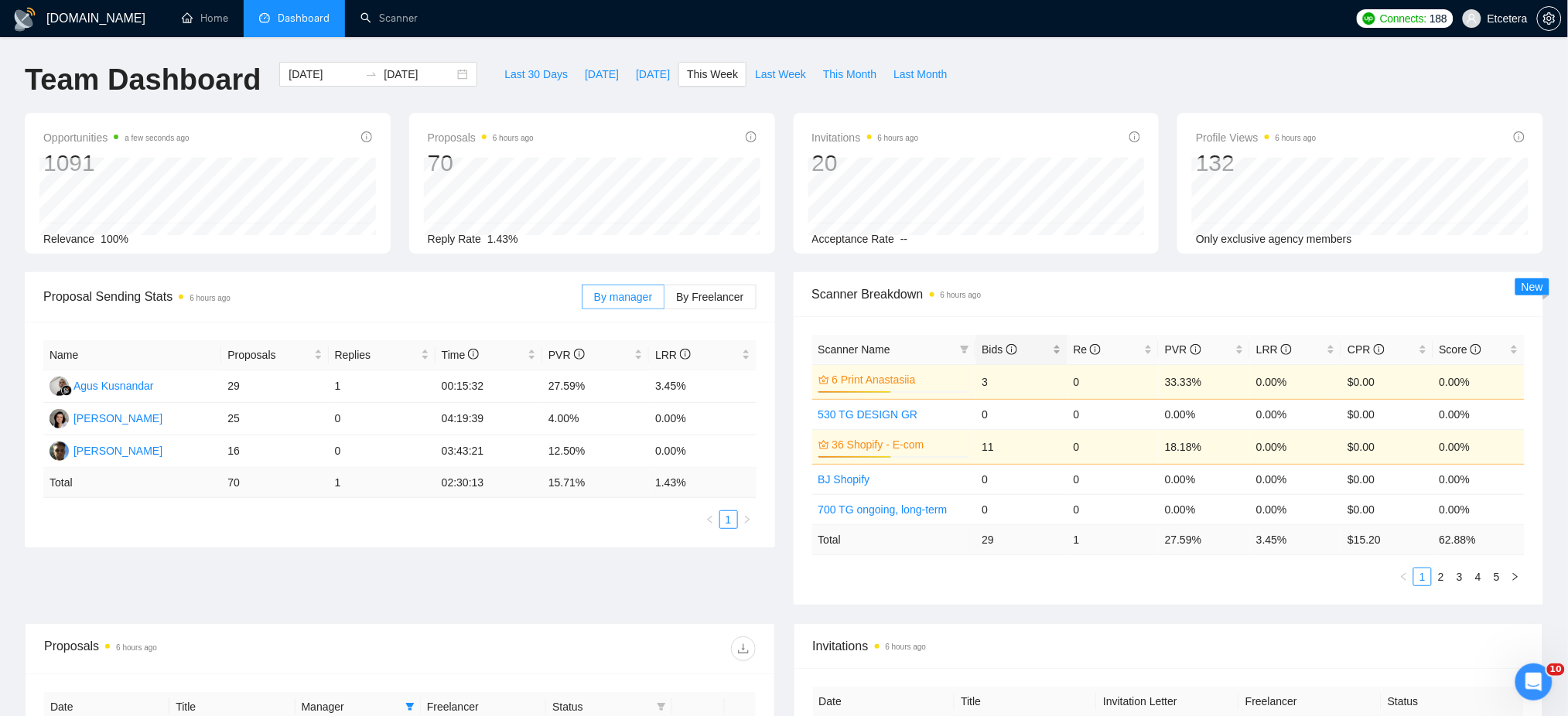
click at [1054, 347] on div "Bids" at bounding box center [1020, 349] width 78 height 17
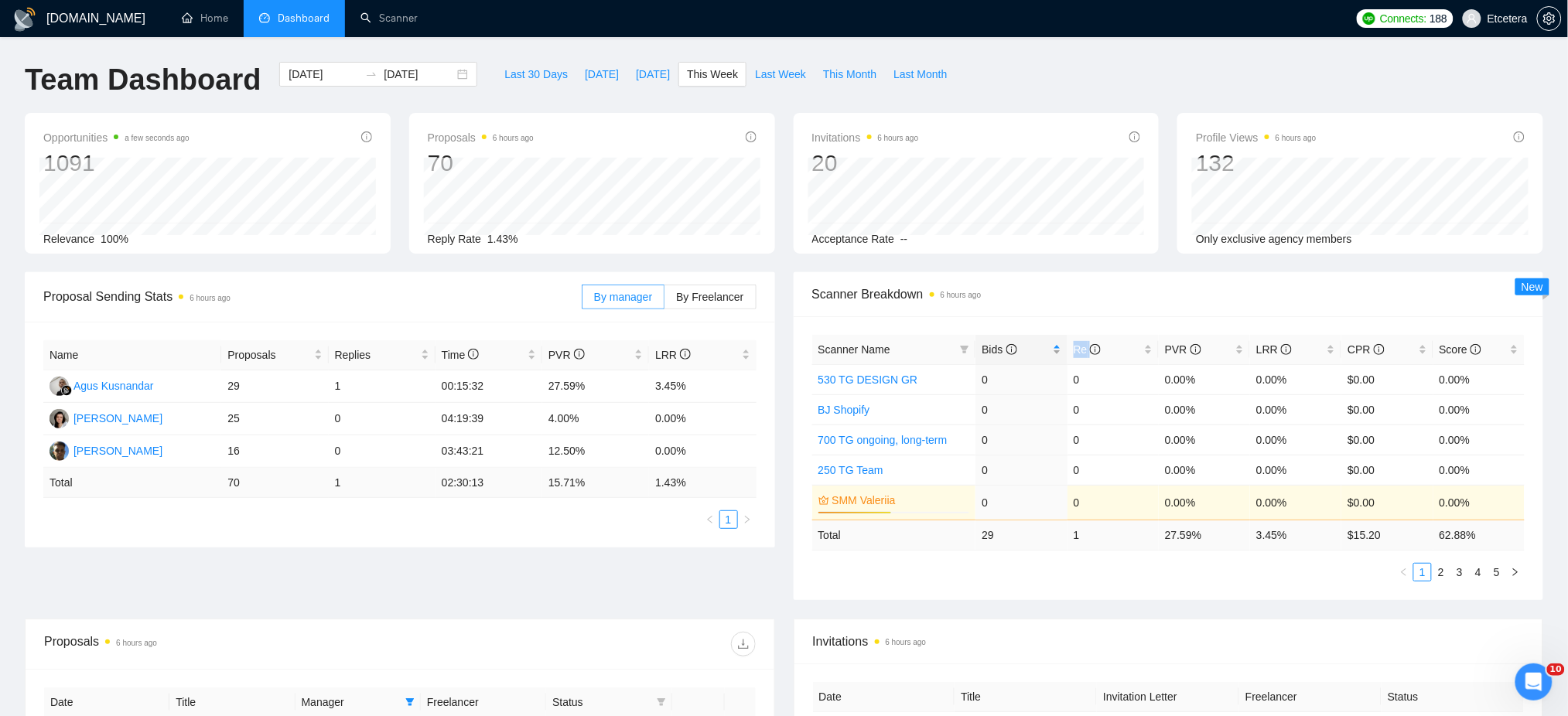
click at [1054, 347] on div "Bids" at bounding box center [1020, 349] width 78 height 17
